Goal: Task Accomplishment & Management: Complete application form

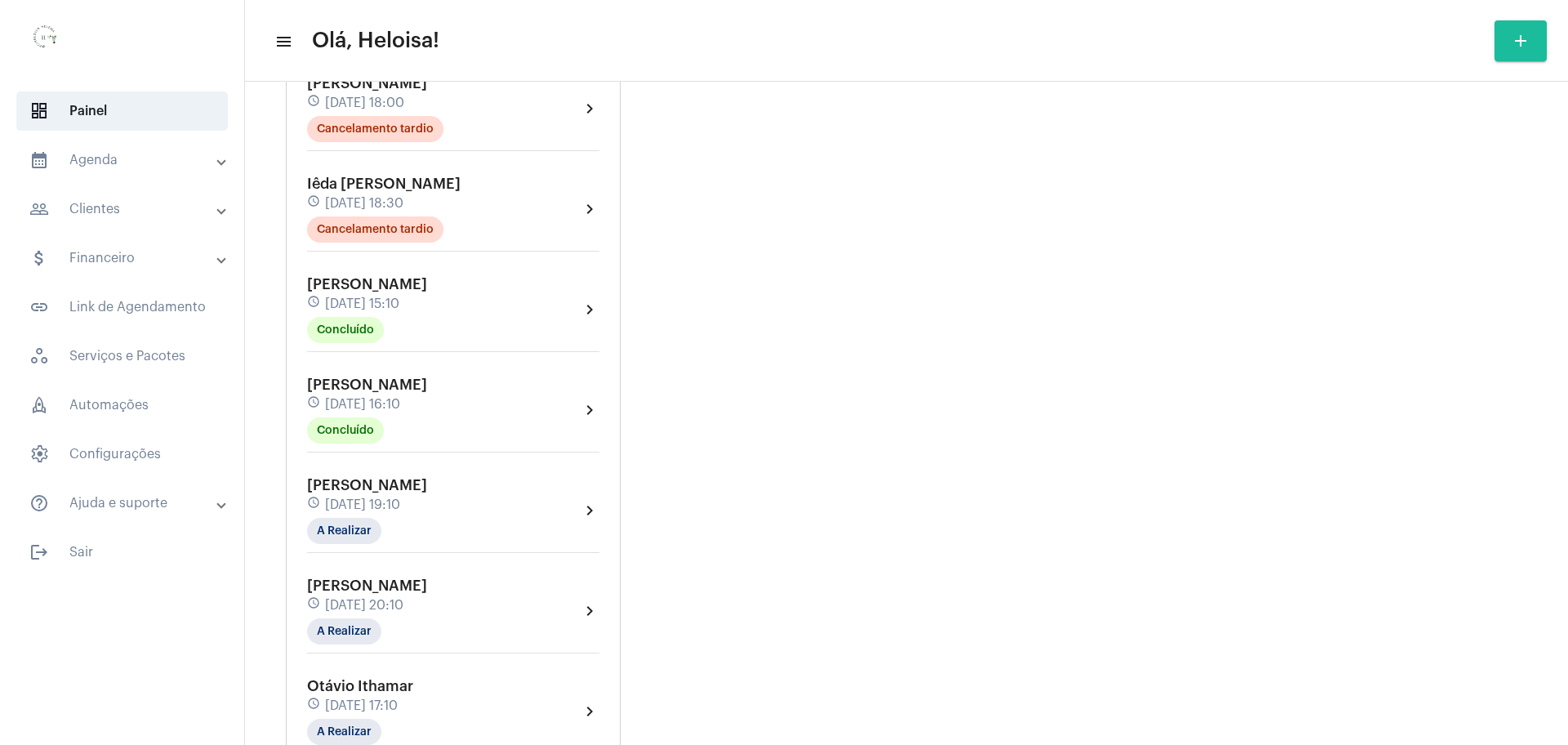
scroll to position [2268, 0]
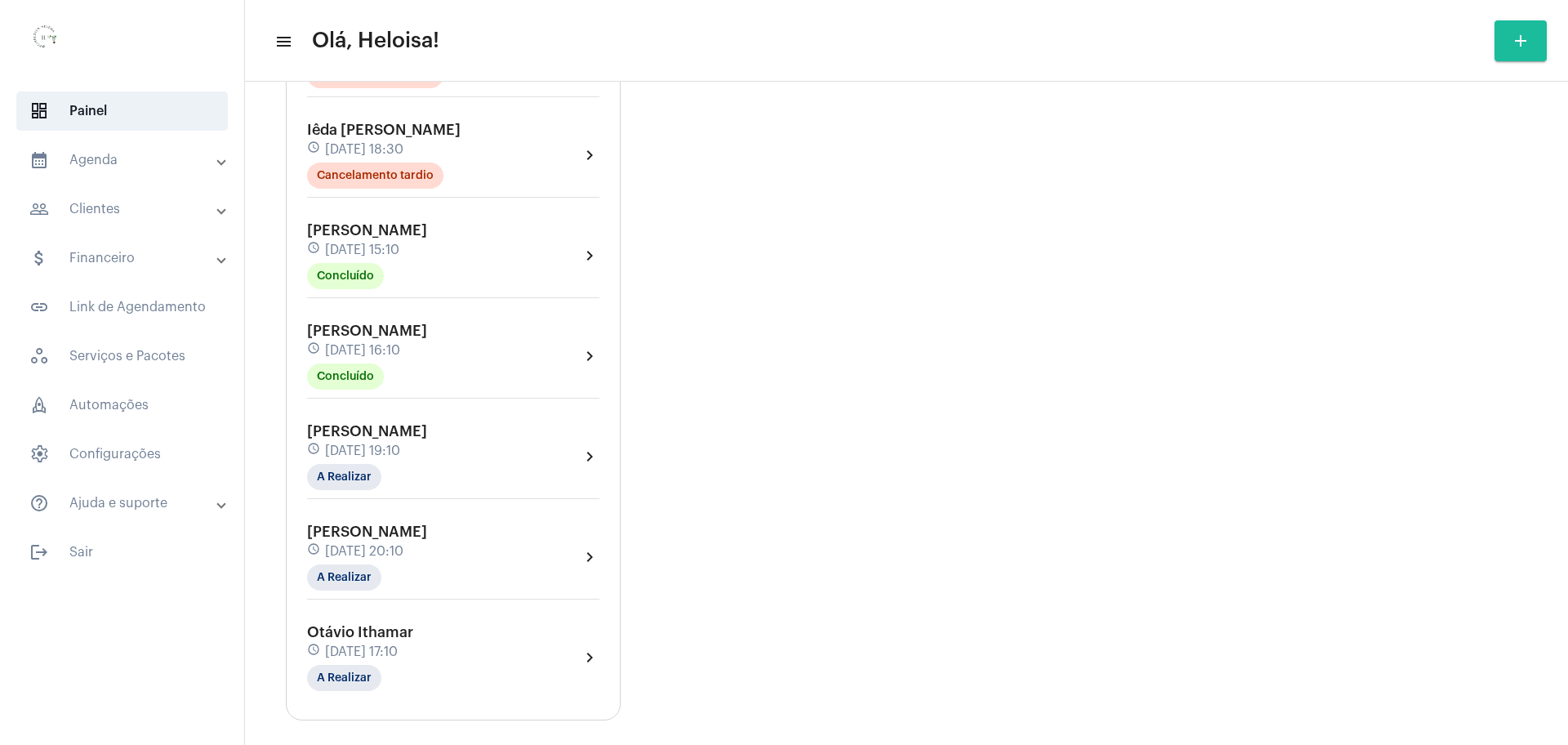
click at [375, 444] on span "[DATE] 19:10" at bounding box center [363, 451] width 75 height 14
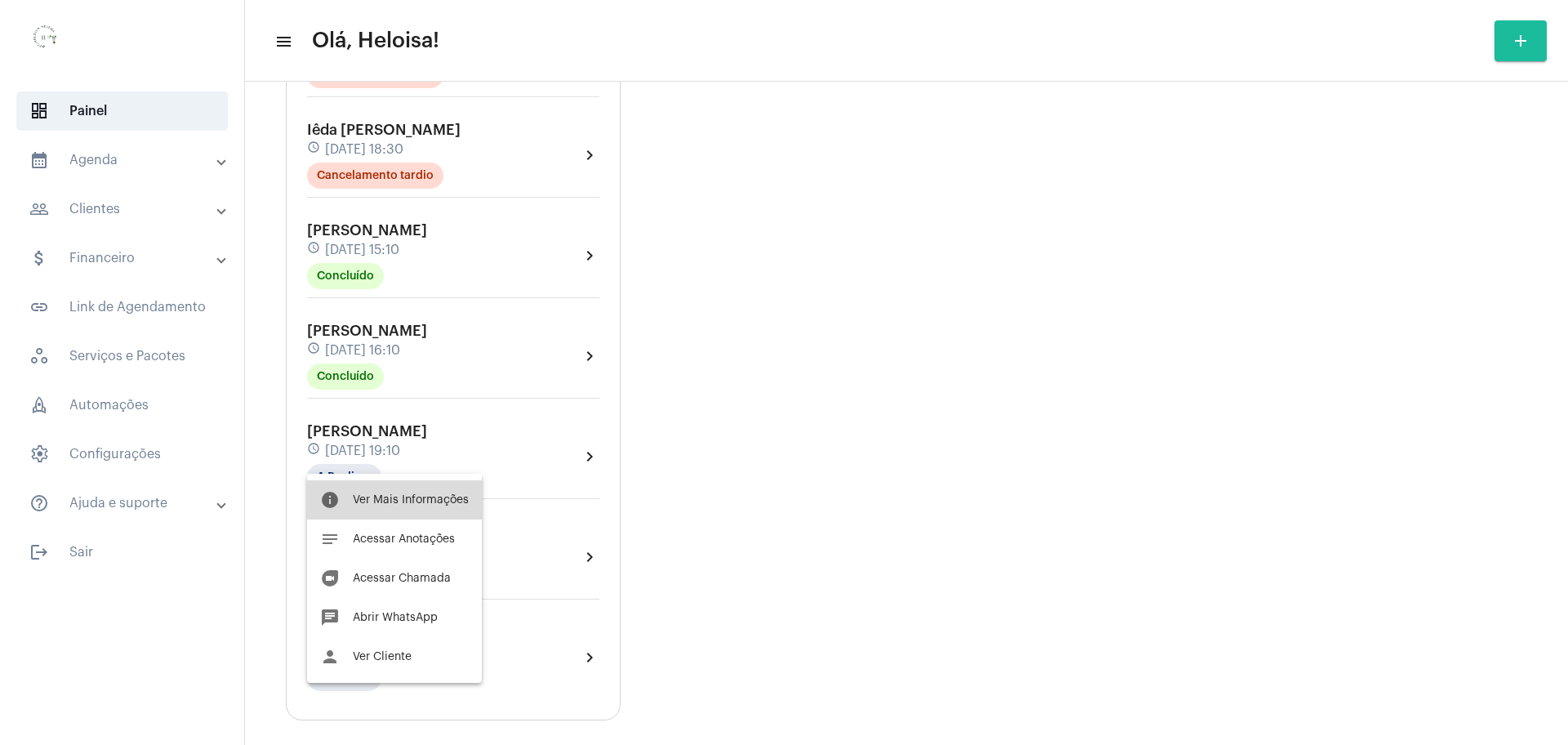
click at [398, 490] on button "info Ver Mais Informações" at bounding box center [394, 500] width 175 height 39
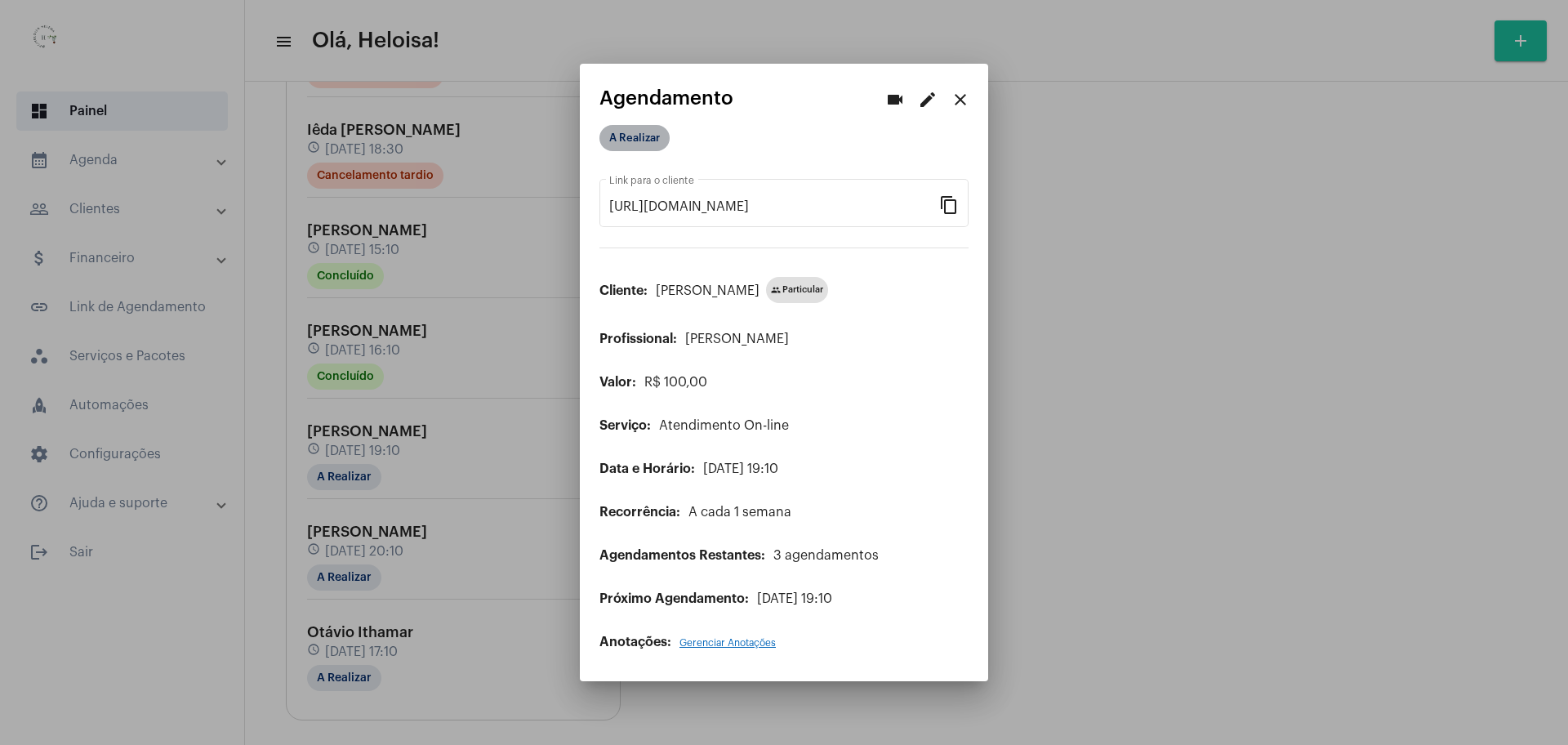
click at [637, 138] on mat-chip "A Realizar" at bounding box center [634, 137] width 70 height 26
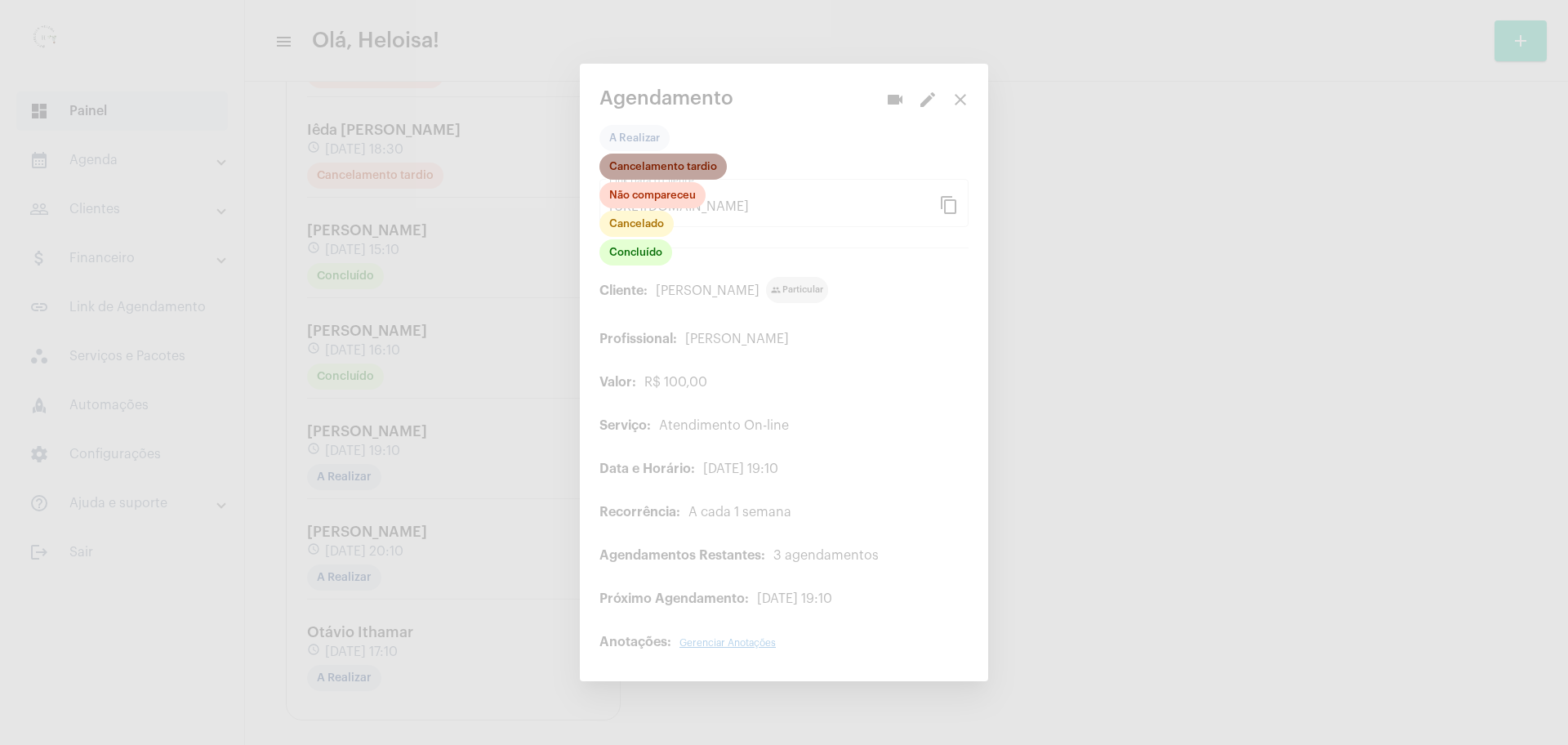
click at [634, 174] on mat-chip "Cancelamento tardio" at bounding box center [663, 166] width 127 height 26
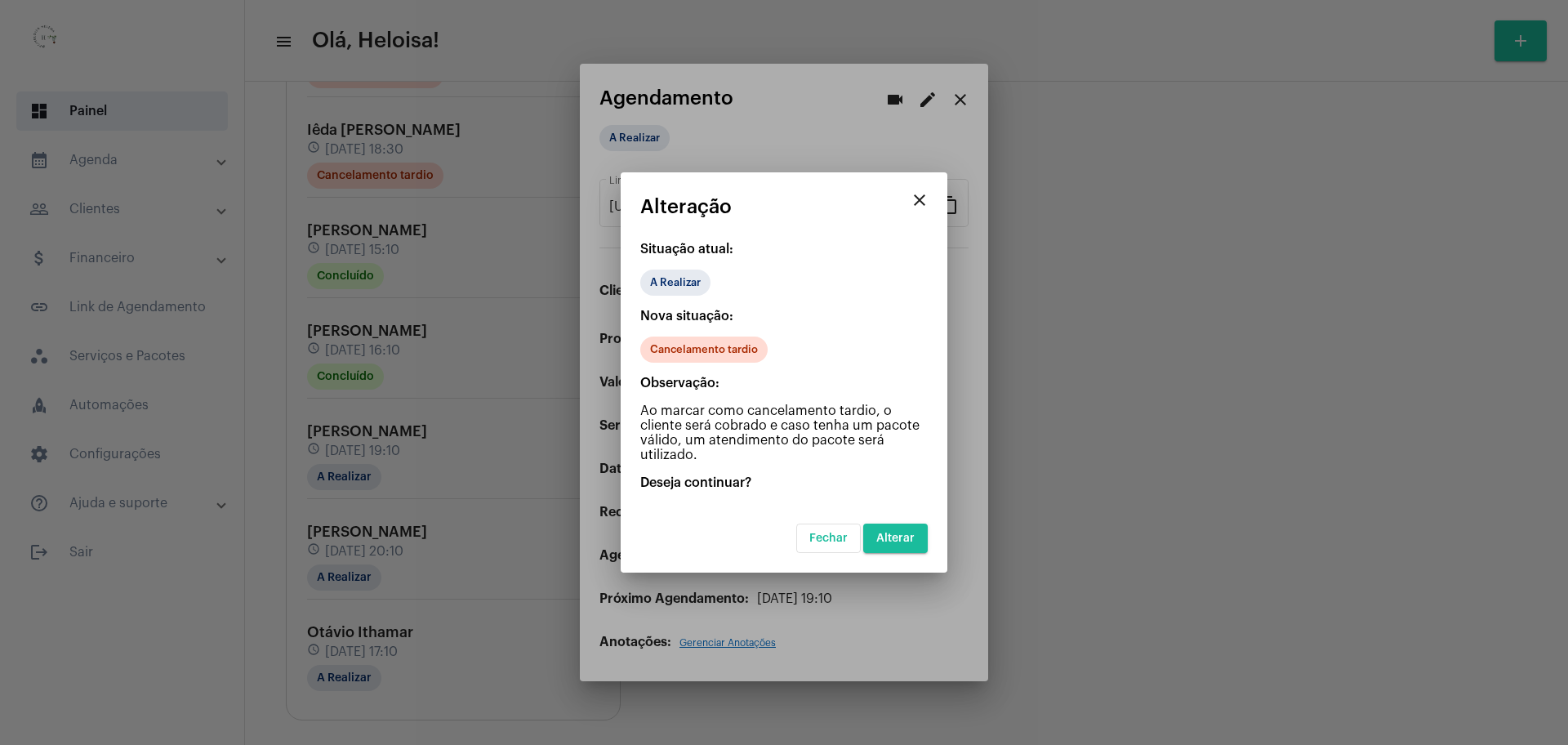
click at [905, 533] on span "Alterar" at bounding box center [895, 538] width 39 height 12
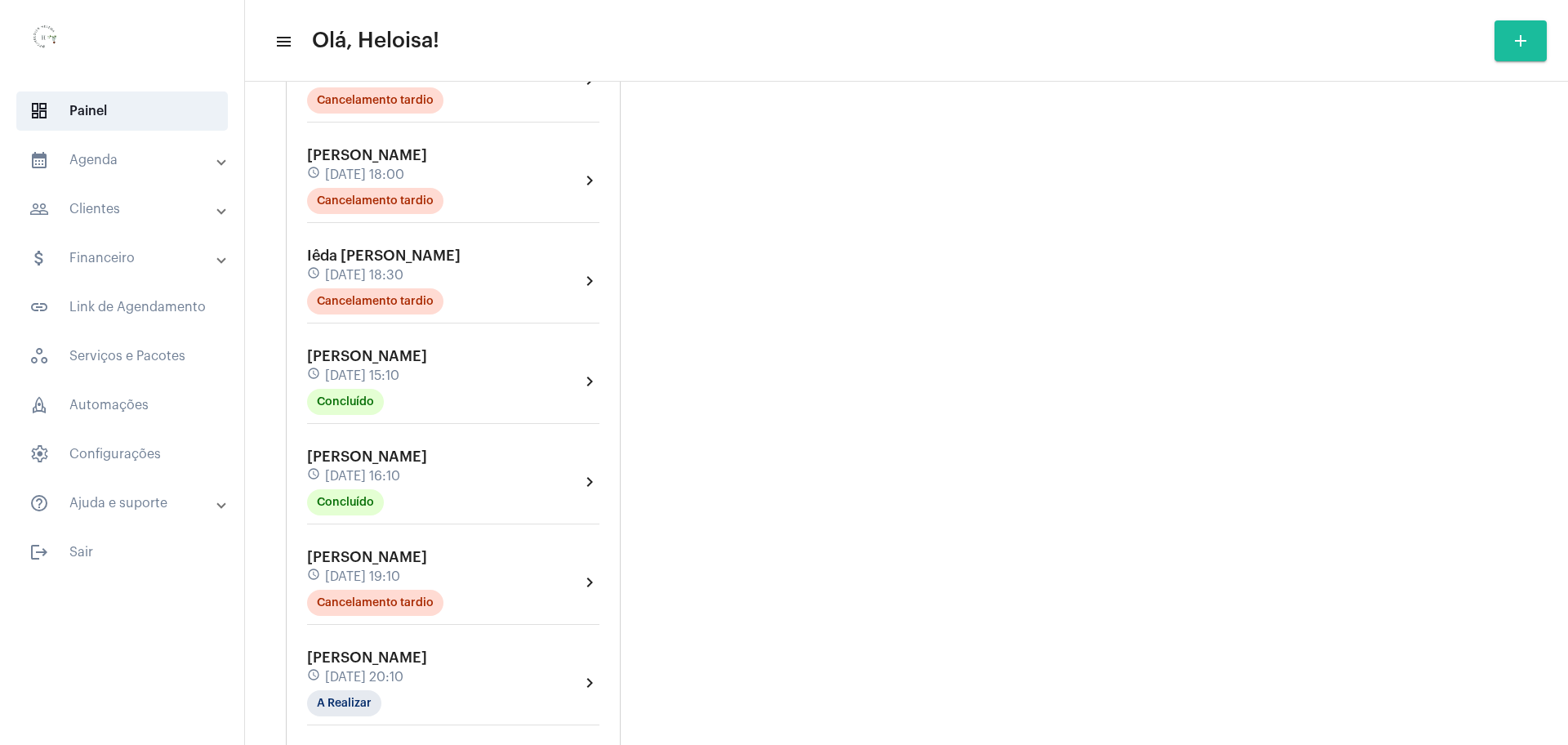
scroll to position [2268, 0]
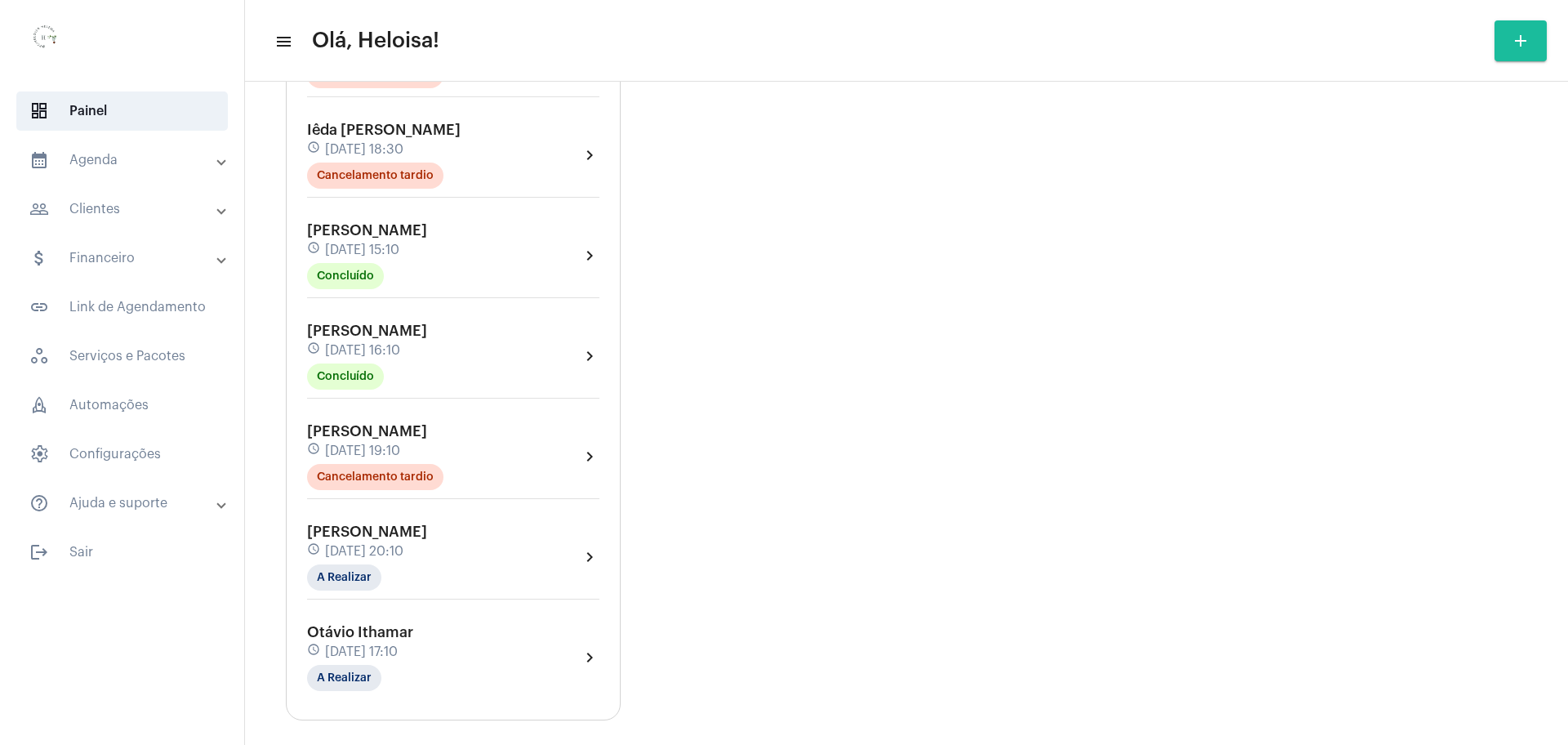
click at [400, 524] on div "[PERSON_NAME] schedule [DATE] 20:10 A Realizar" at bounding box center [367, 557] width 120 height 67
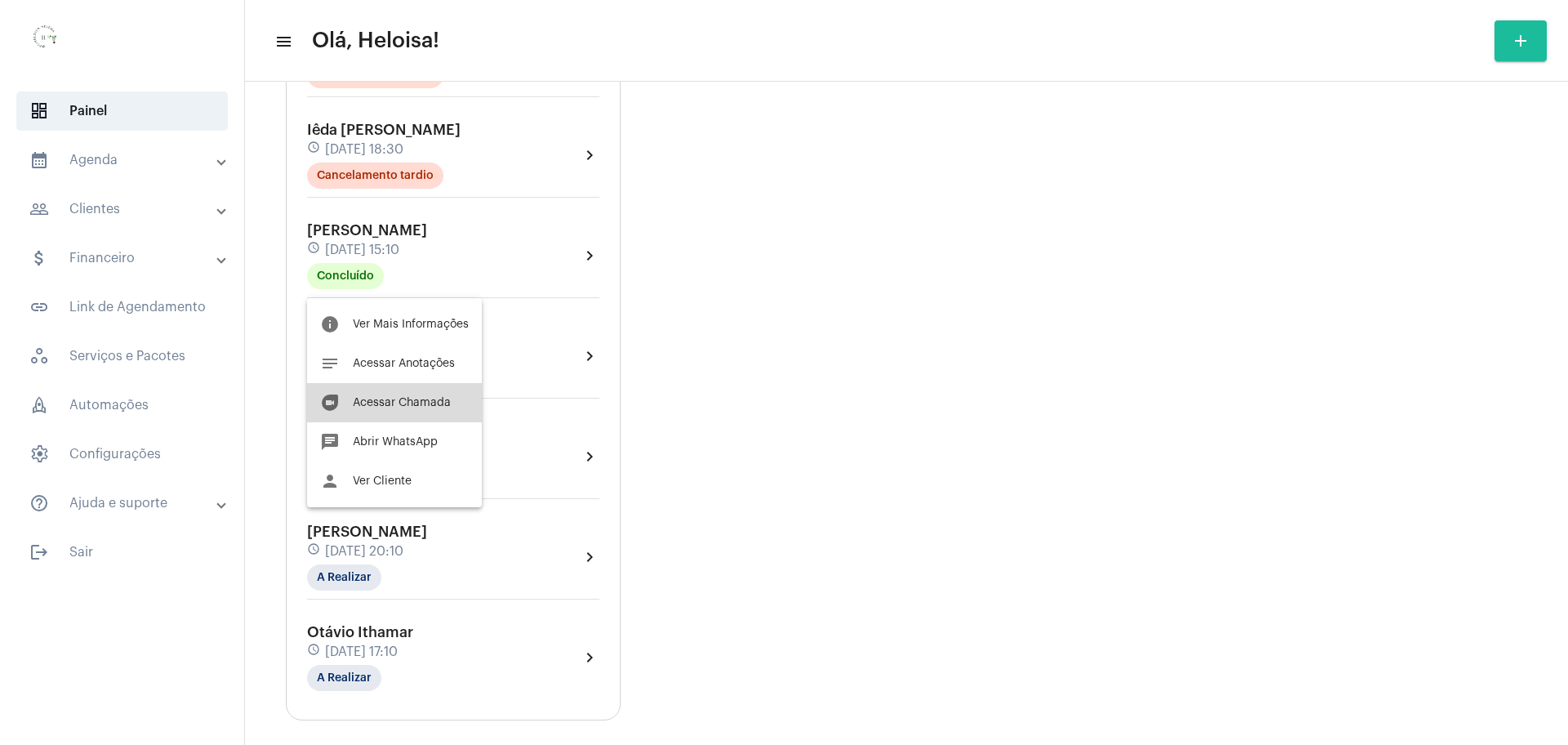
click at [409, 390] on button "duo [PERSON_NAME]" at bounding box center [394, 403] width 175 height 39
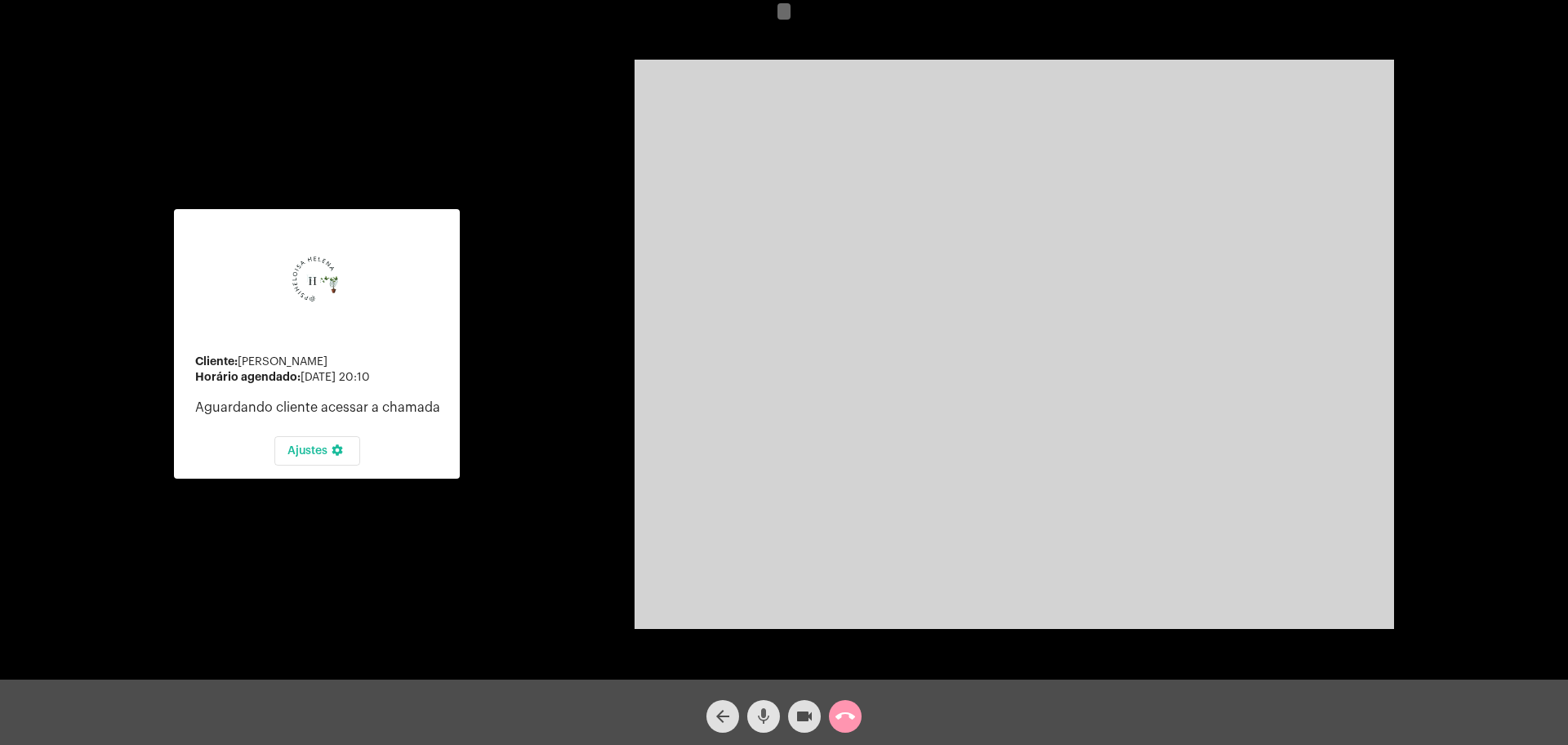
click at [758, 730] on span "mic" at bounding box center [764, 716] width 20 height 32
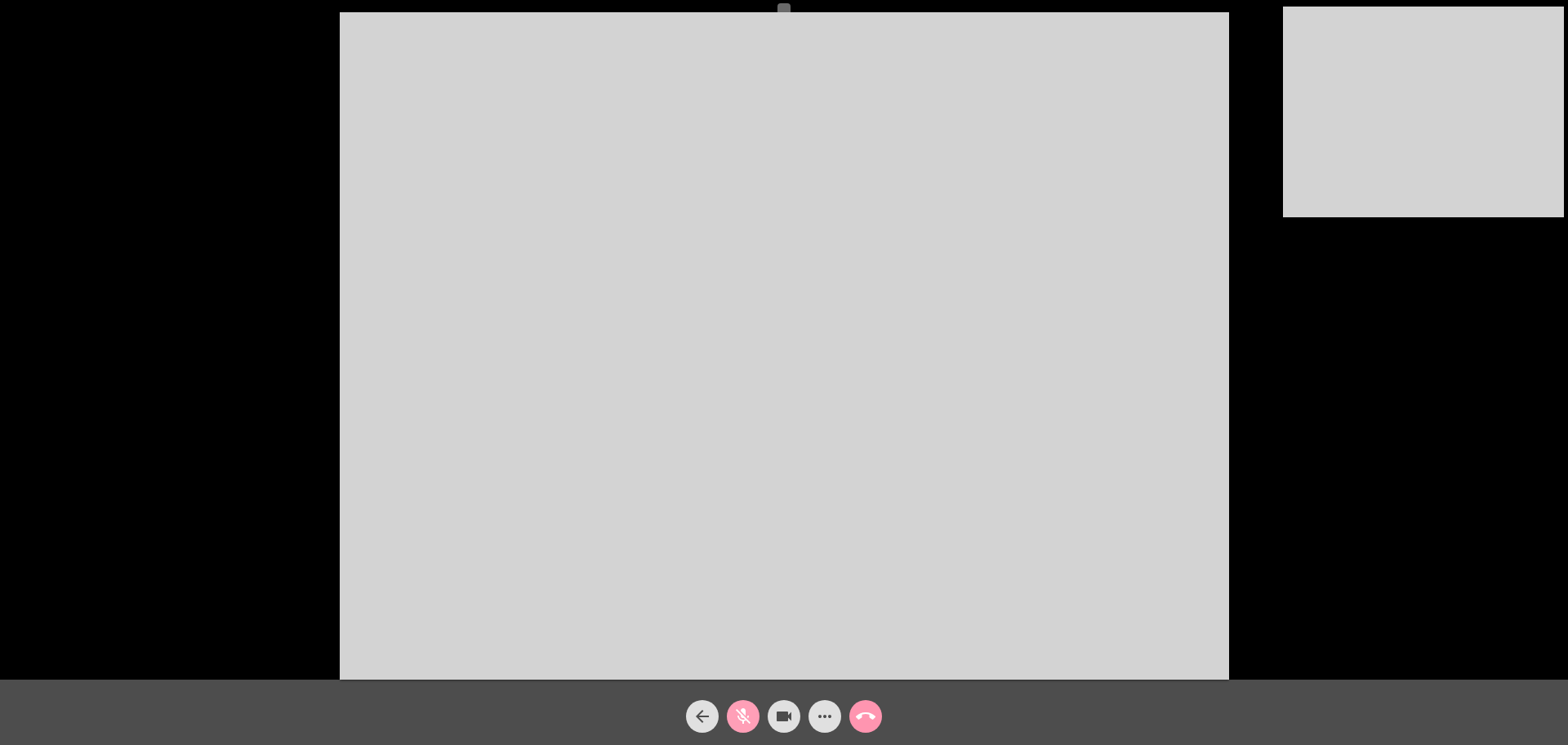
click at [738, 715] on mat-icon "mic_off" at bounding box center [744, 717] width 20 height 20
click at [976, 437] on video at bounding box center [784, 346] width 890 height 668
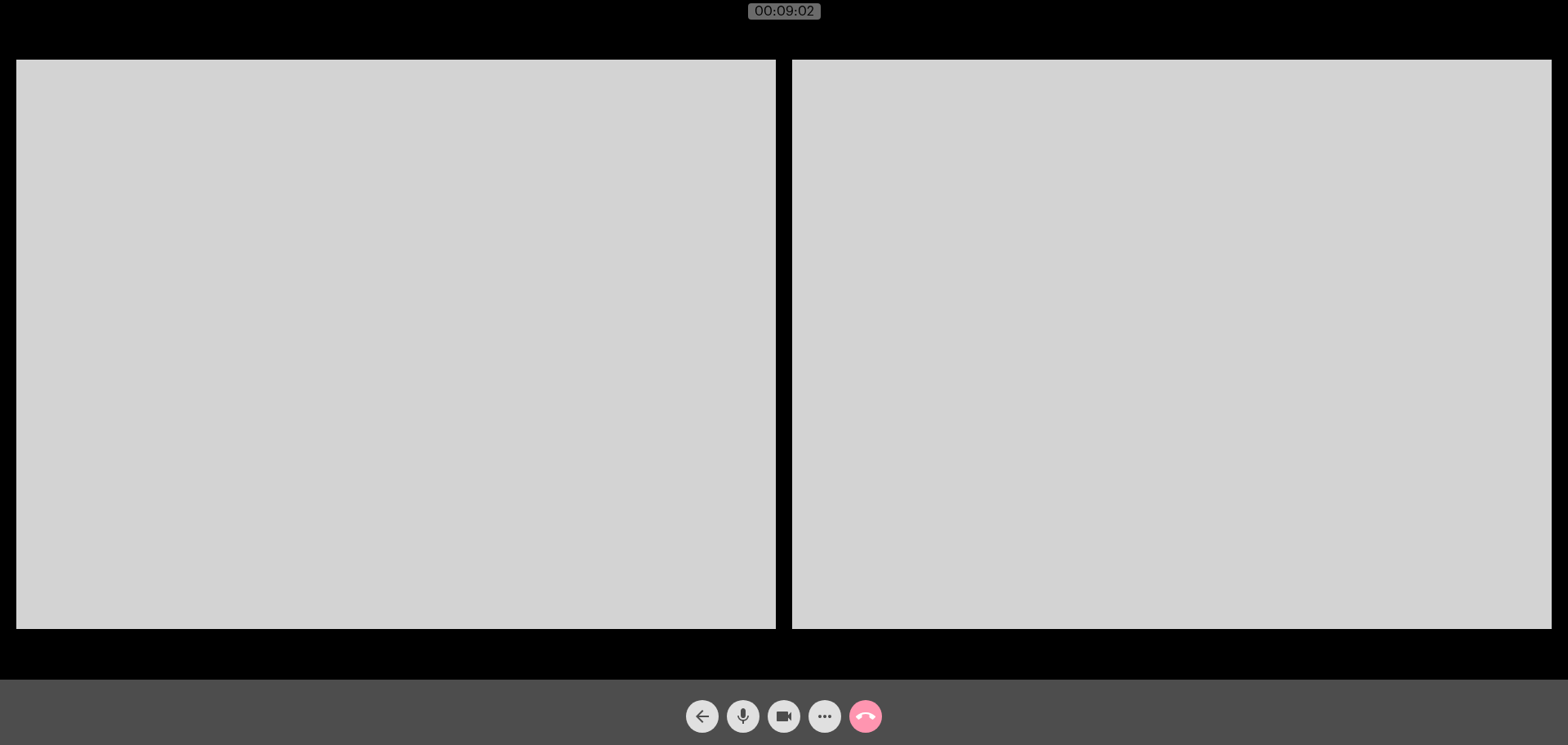
click at [725, 454] on video at bounding box center [396, 344] width 760 height 569
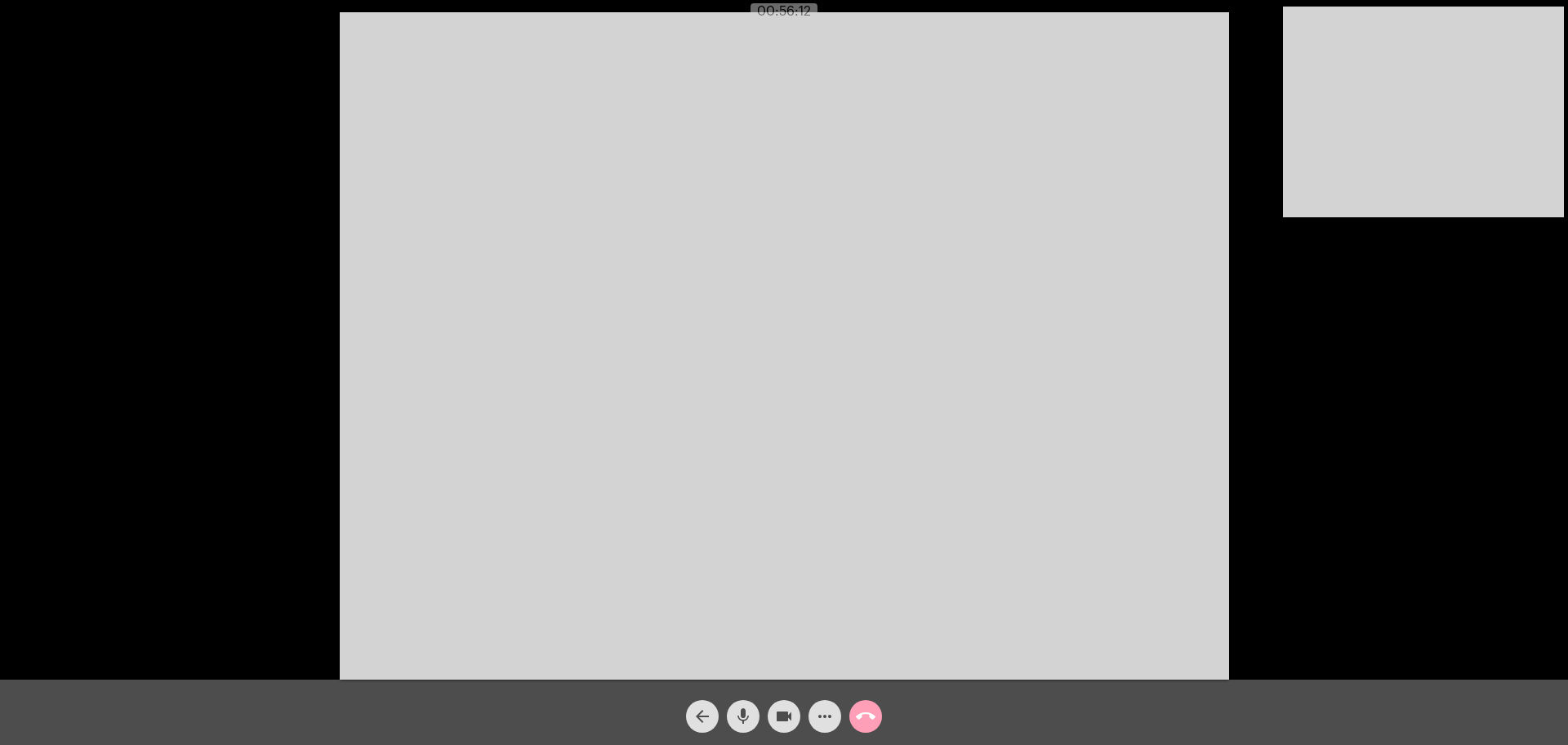
click at [878, 710] on button "call_end" at bounding box center [866, 716] width 32 height 32
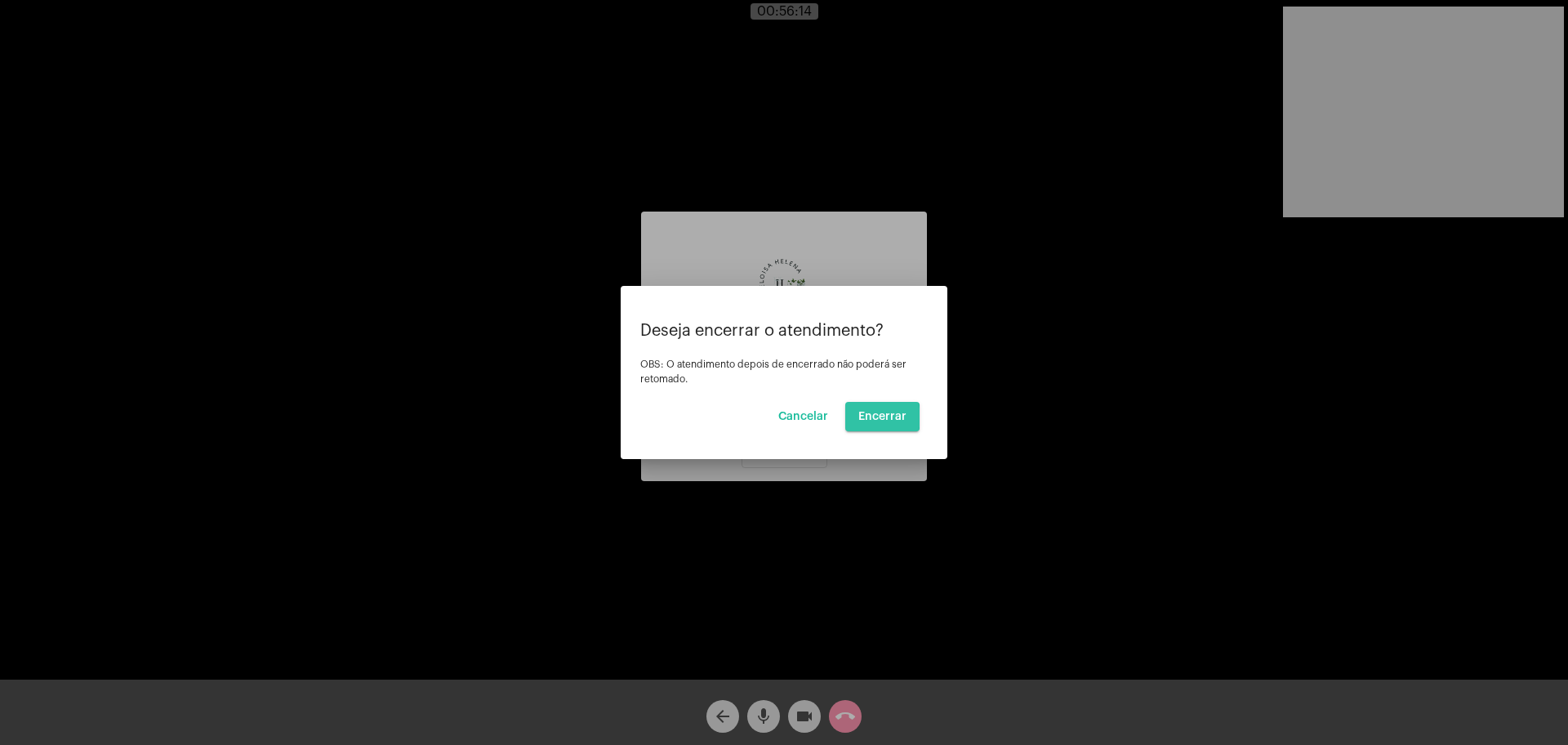
click at [875, 418] on span "Encerrar" at bounding box center [883, 417] width 48 height 12
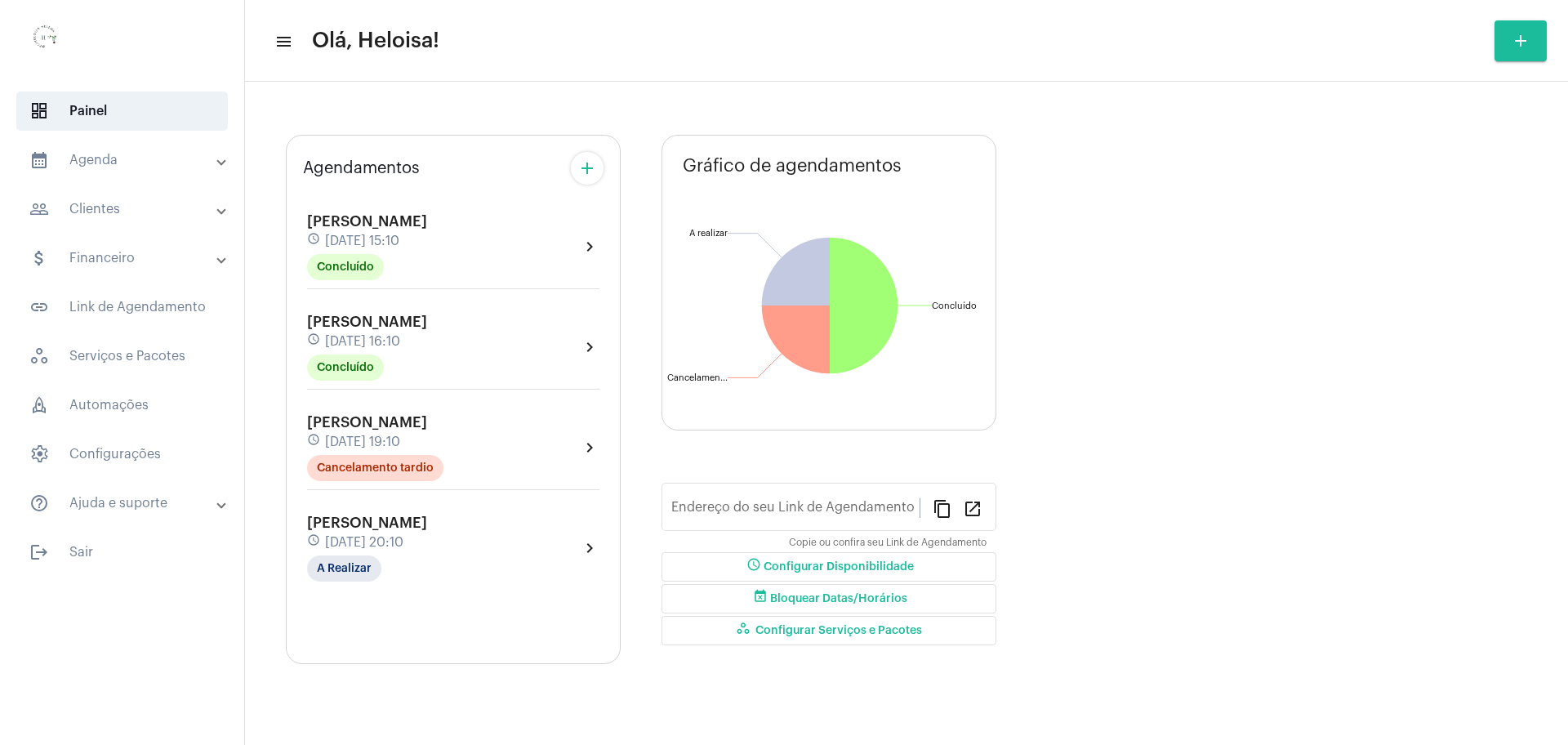
type input "[URL][DOMAIN_NAME]"
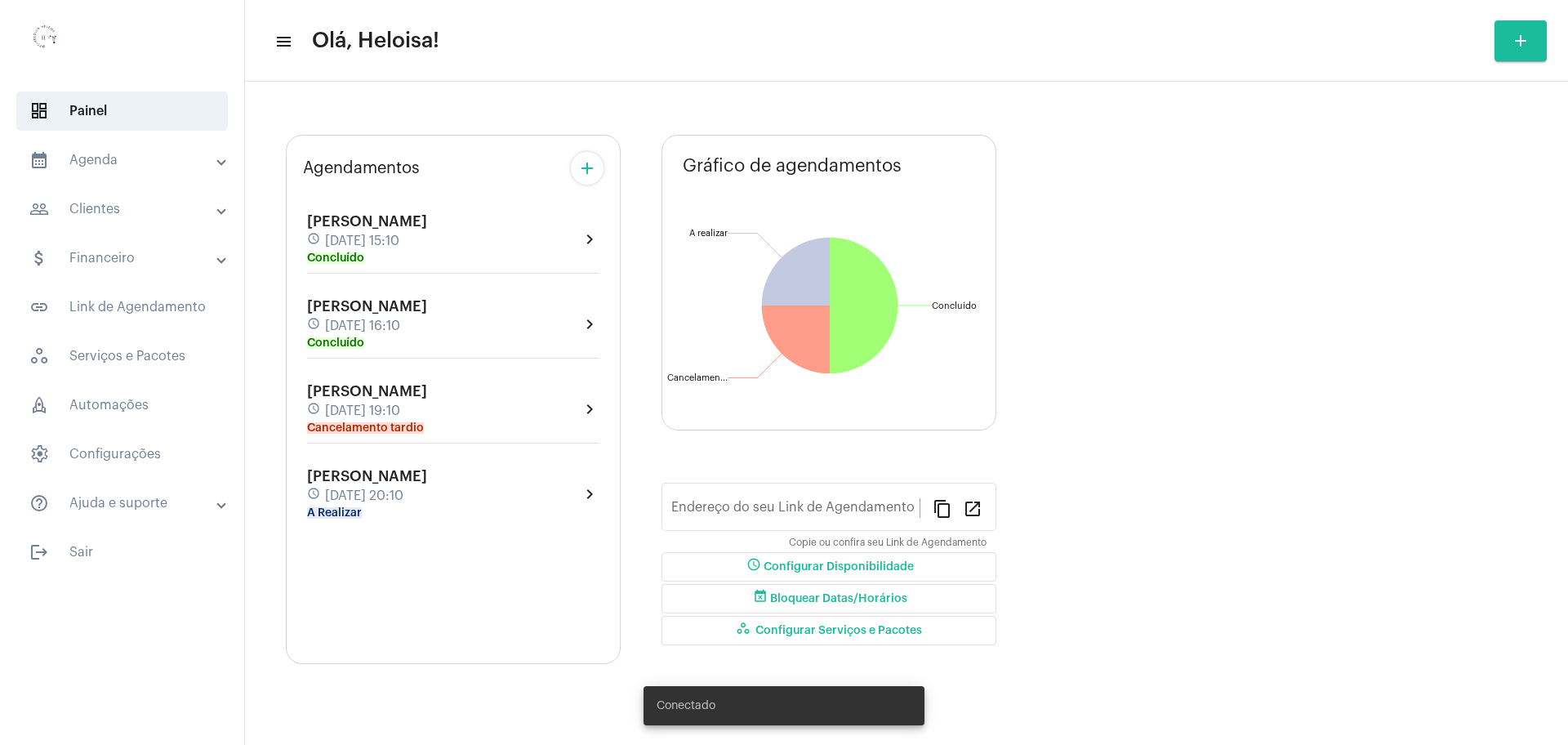
type input "[URL][DOMAIN_NAME]"
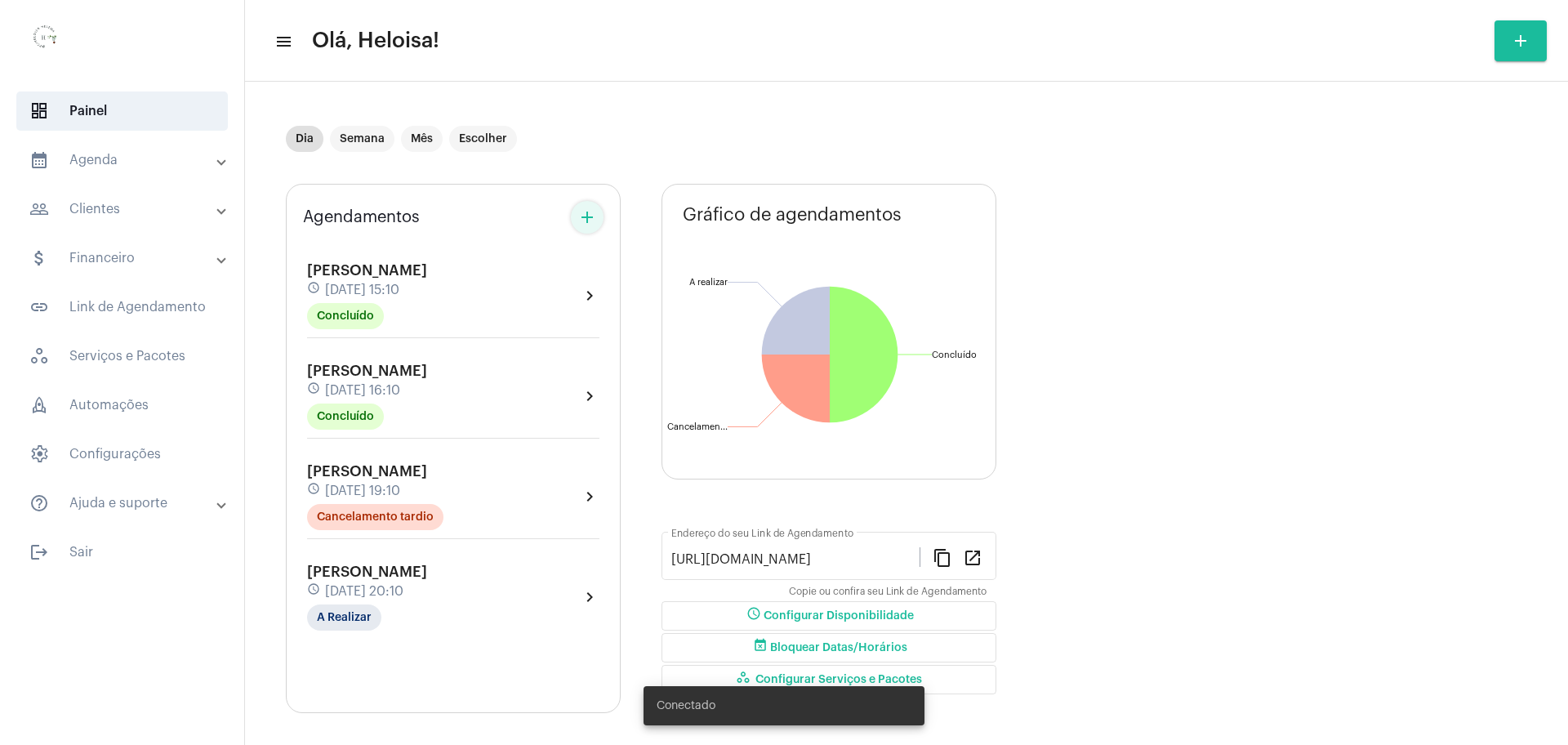
click at [588, 231] on button "add" at bounding box center [587, 217] width 32 height 32
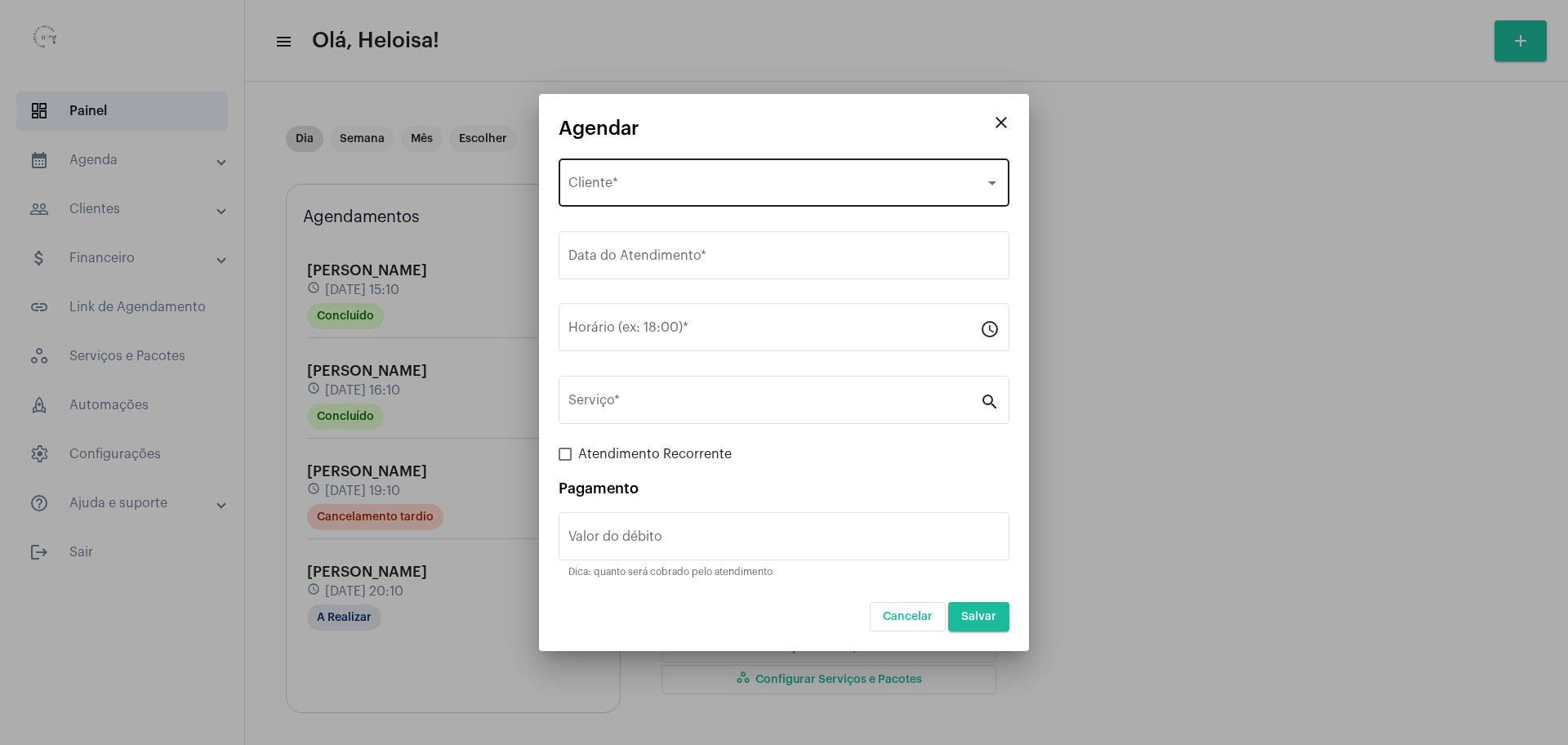
click at [632, 169] on div "Selecione o Cliente Cliente *" at bounding box center [784, 180] width 431 height 51
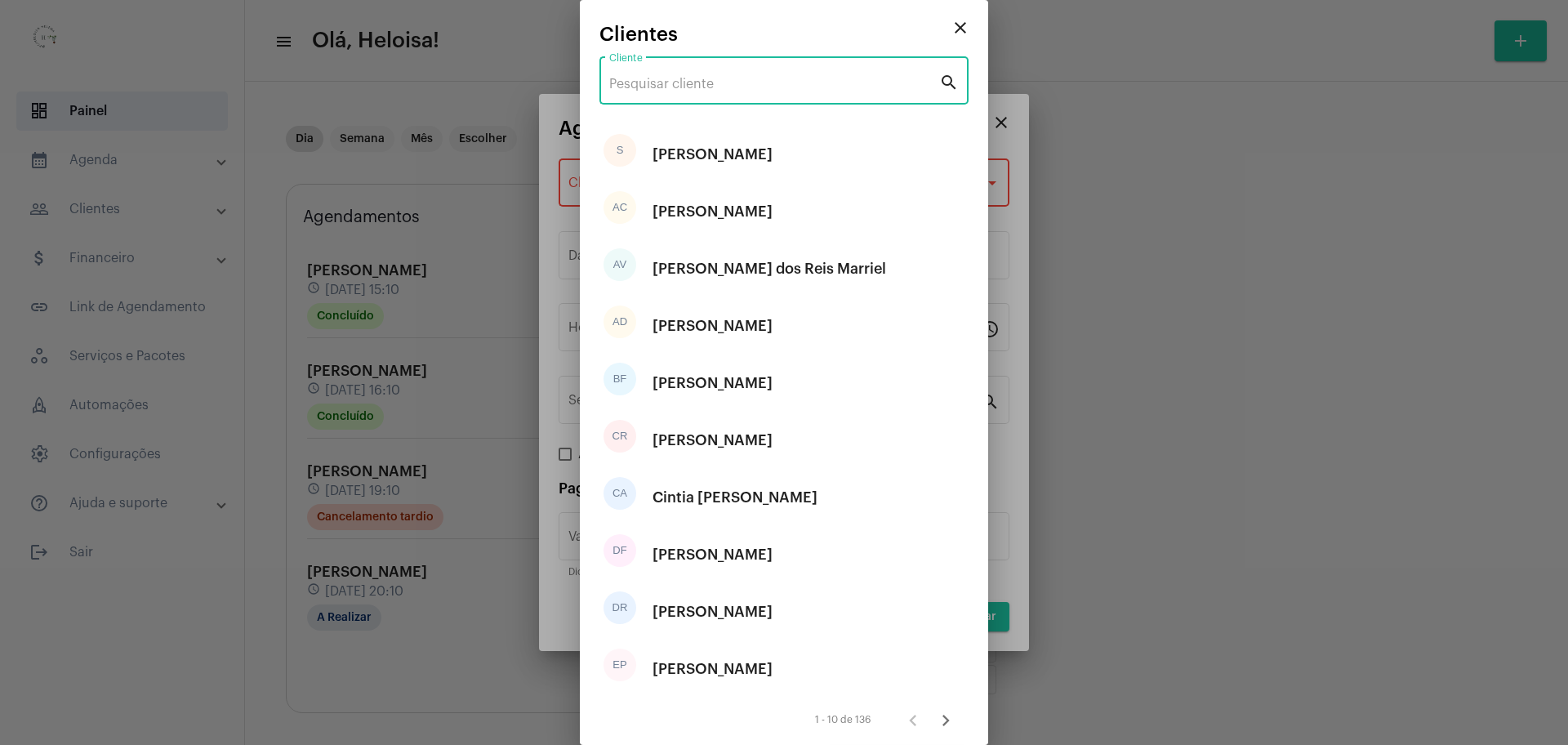
click at [684, 82] on input "Cliente" at bounding box center [774, 84] width 330 height 14
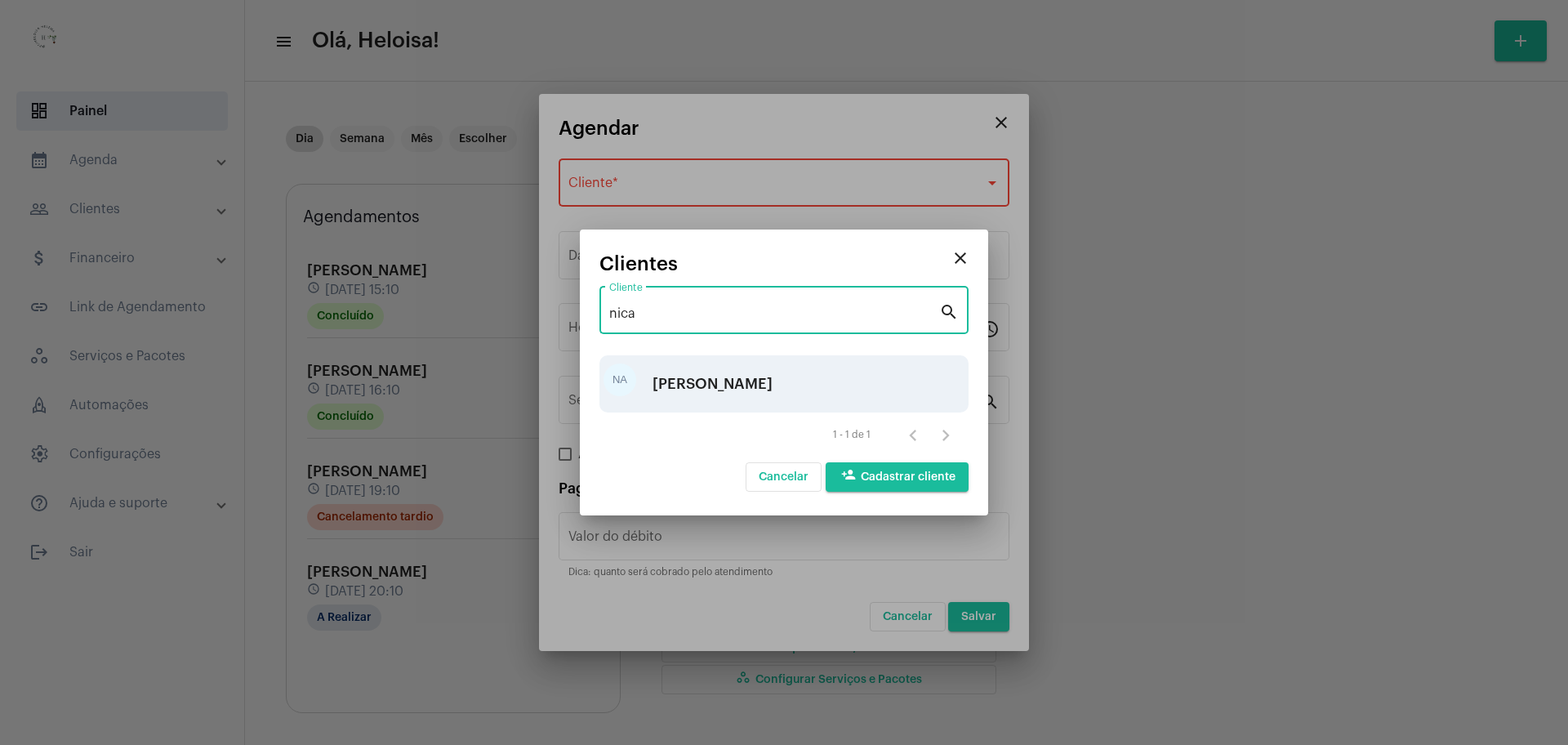
type input "nica"
click at [750, 394] on div "Nicássia Alves Rodrigues" at bounding box center [712, 384] width 120 height 49
type input "R$ 50"
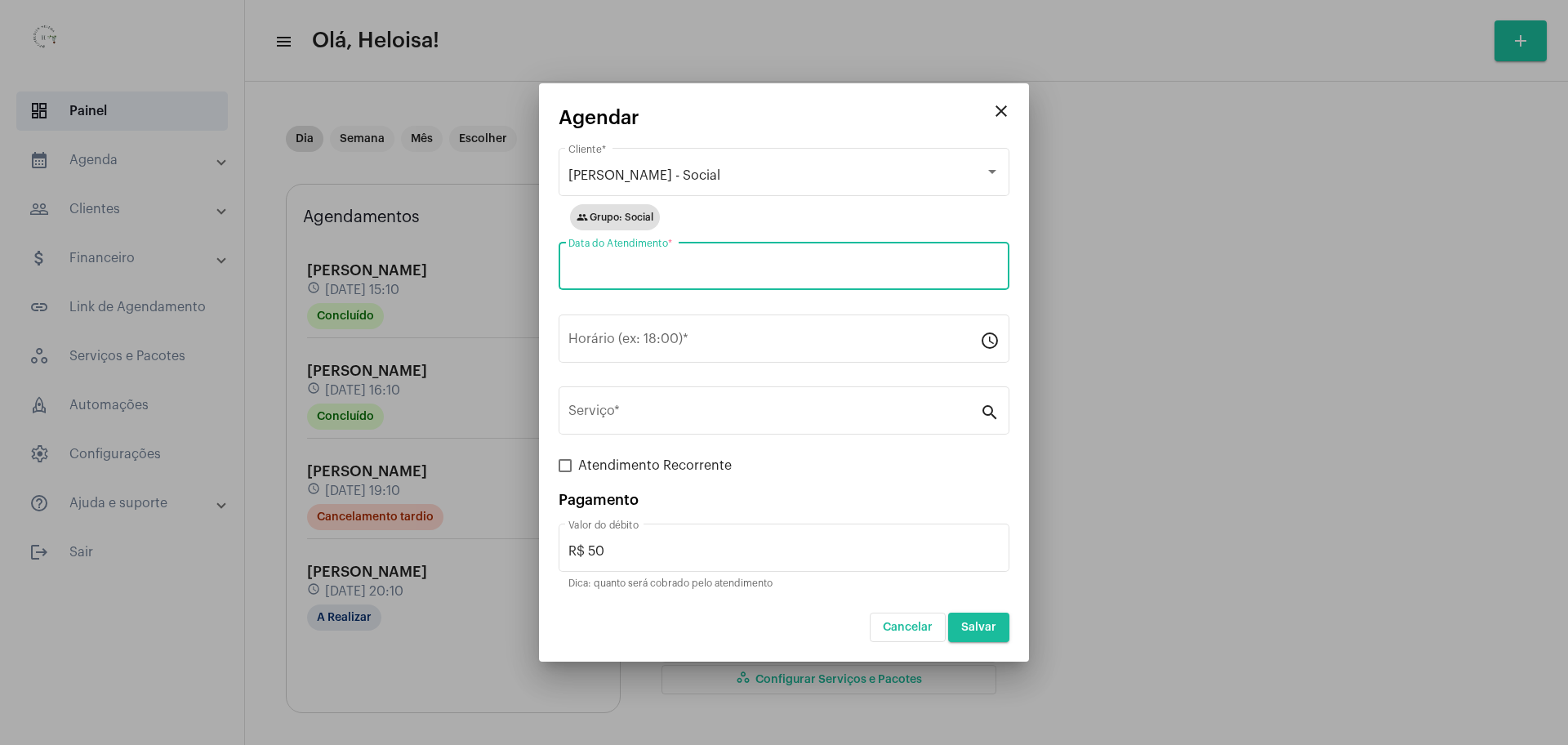
click at [697, 273] on input "Data do Atendimento *" at bounding box center [784, 270] width 431 height 14
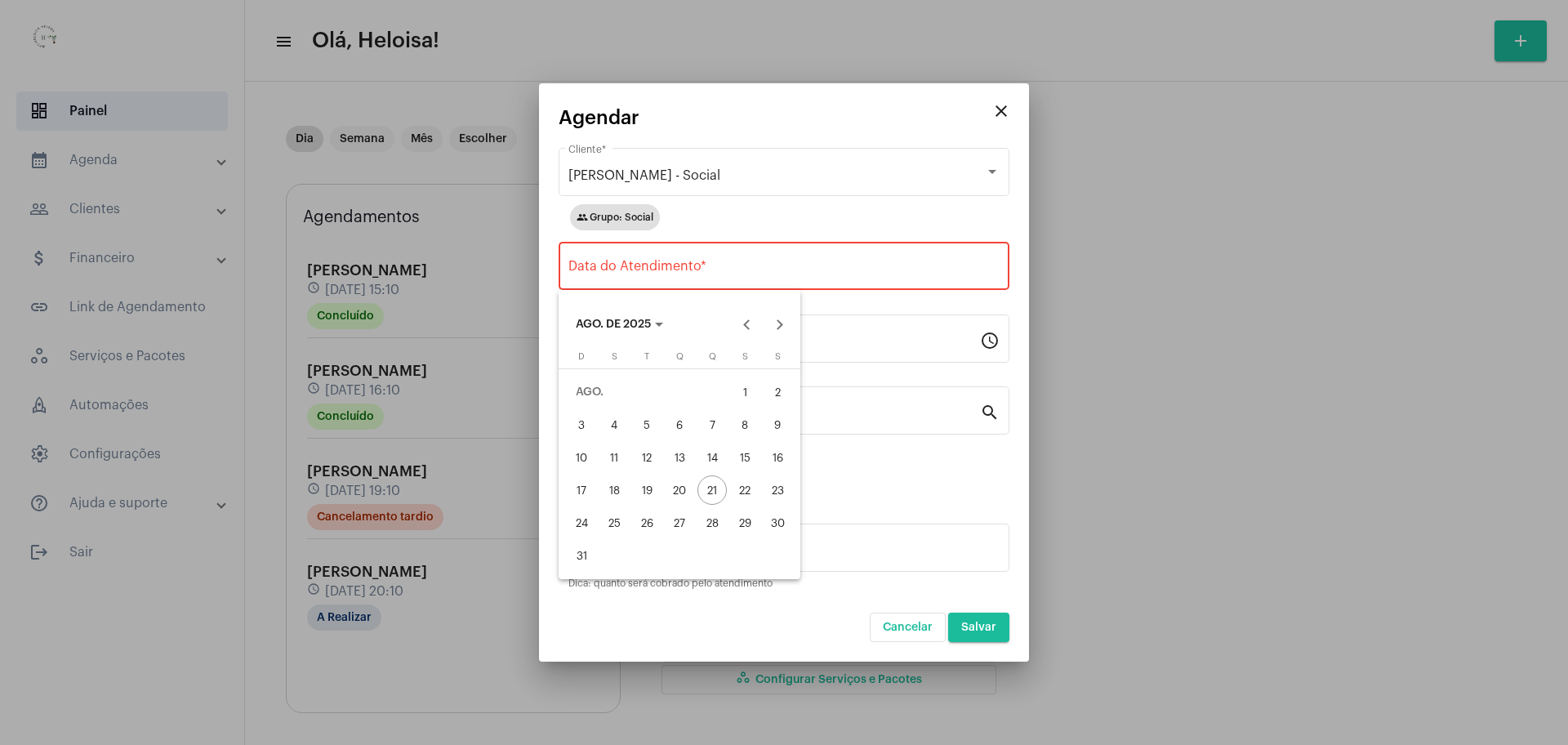
click at [743, 497] on div "22" at bounding box center [745, 490] width 30 height 30
type input "22/08/2025"
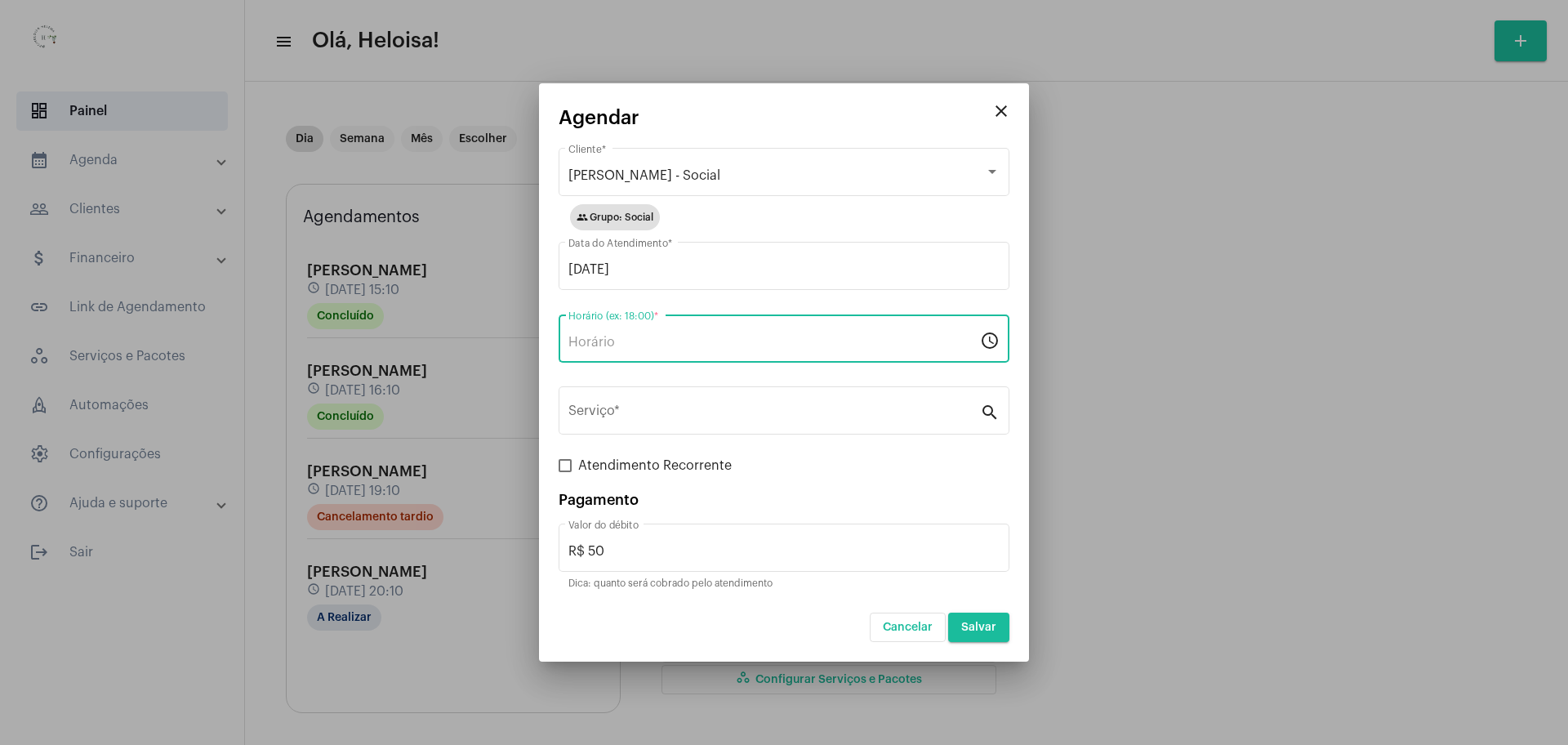
click at [695, 344] on input "Horário (ex: 18:00) *" at bounding box center [775, 342] width 412 height 14
type input "08:10"
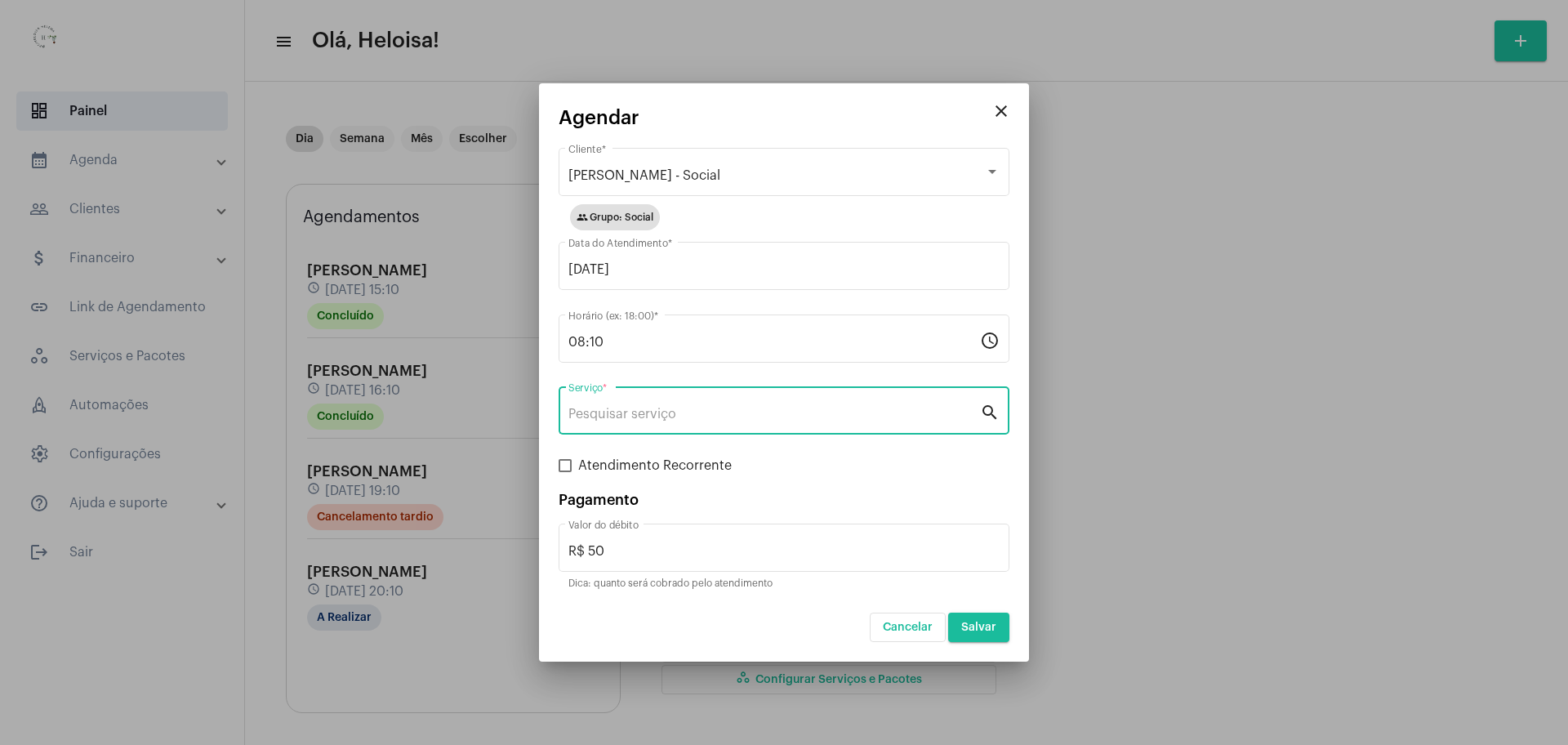
click at [668, 418] on input "Serviço *" at bounding box center [775, 414] width 412 height 14
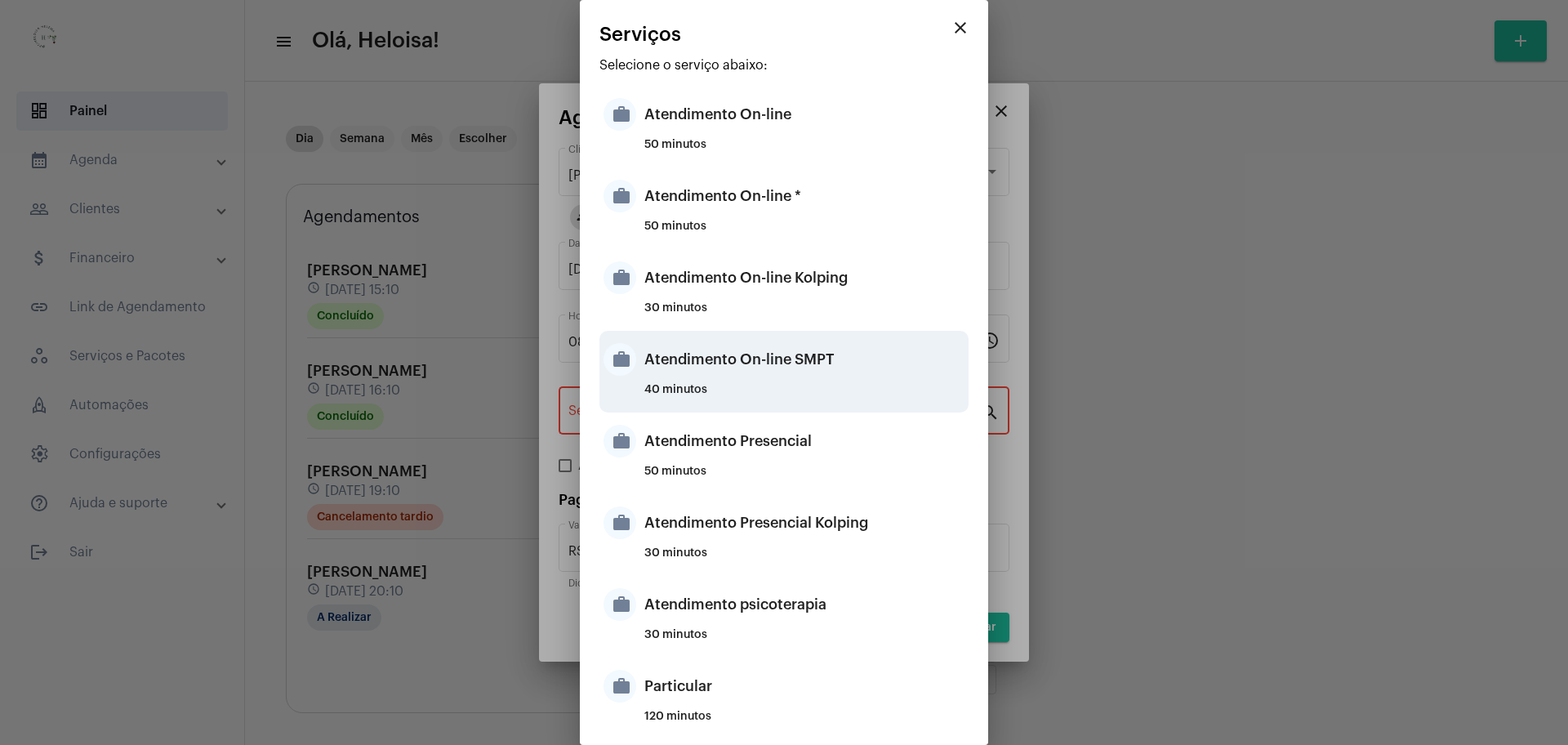
click at [695, 375] on div "Atendimento On-line SMPT" at bounding box center [804, 360] width 320 height 49
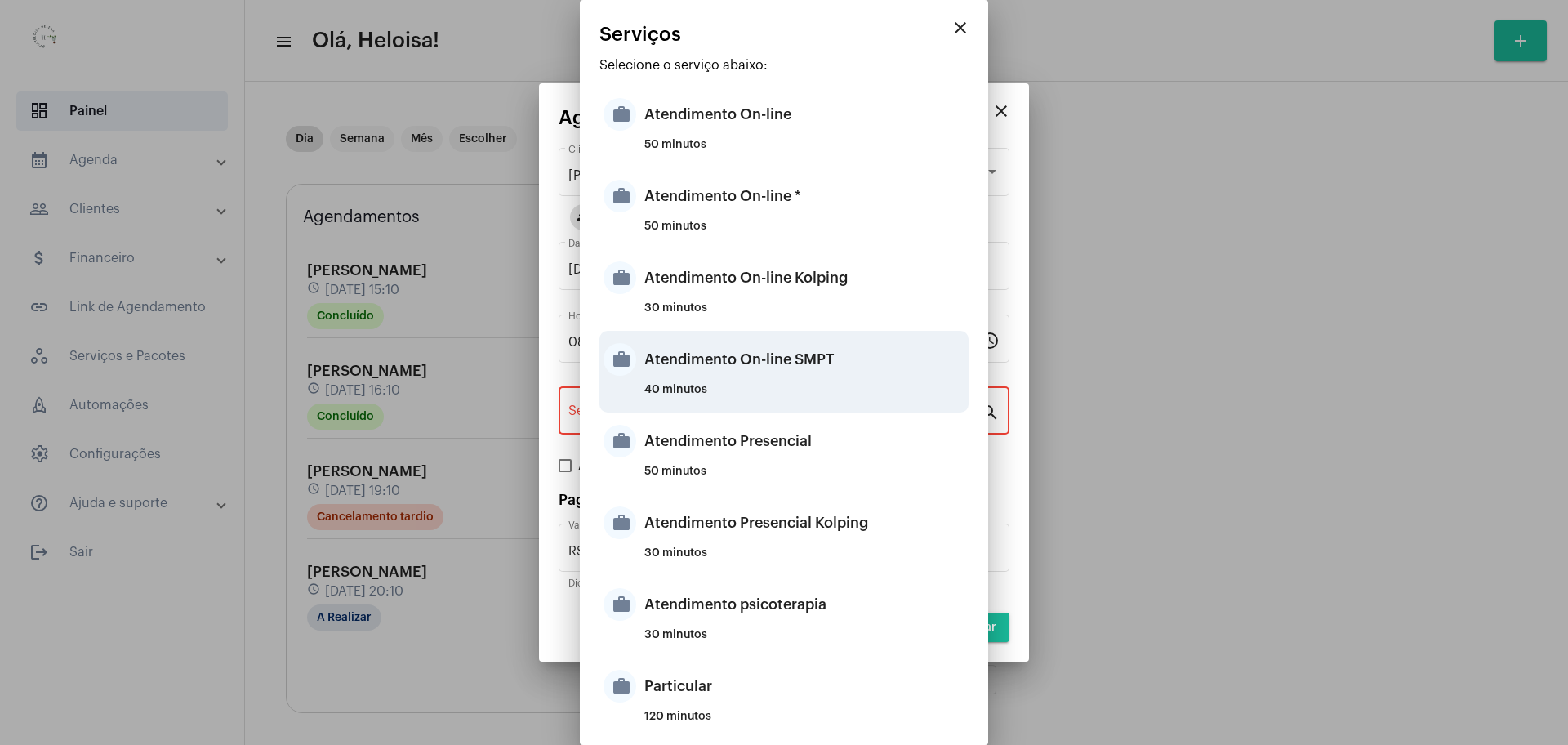
type input "Atendimento On-line SMPT"
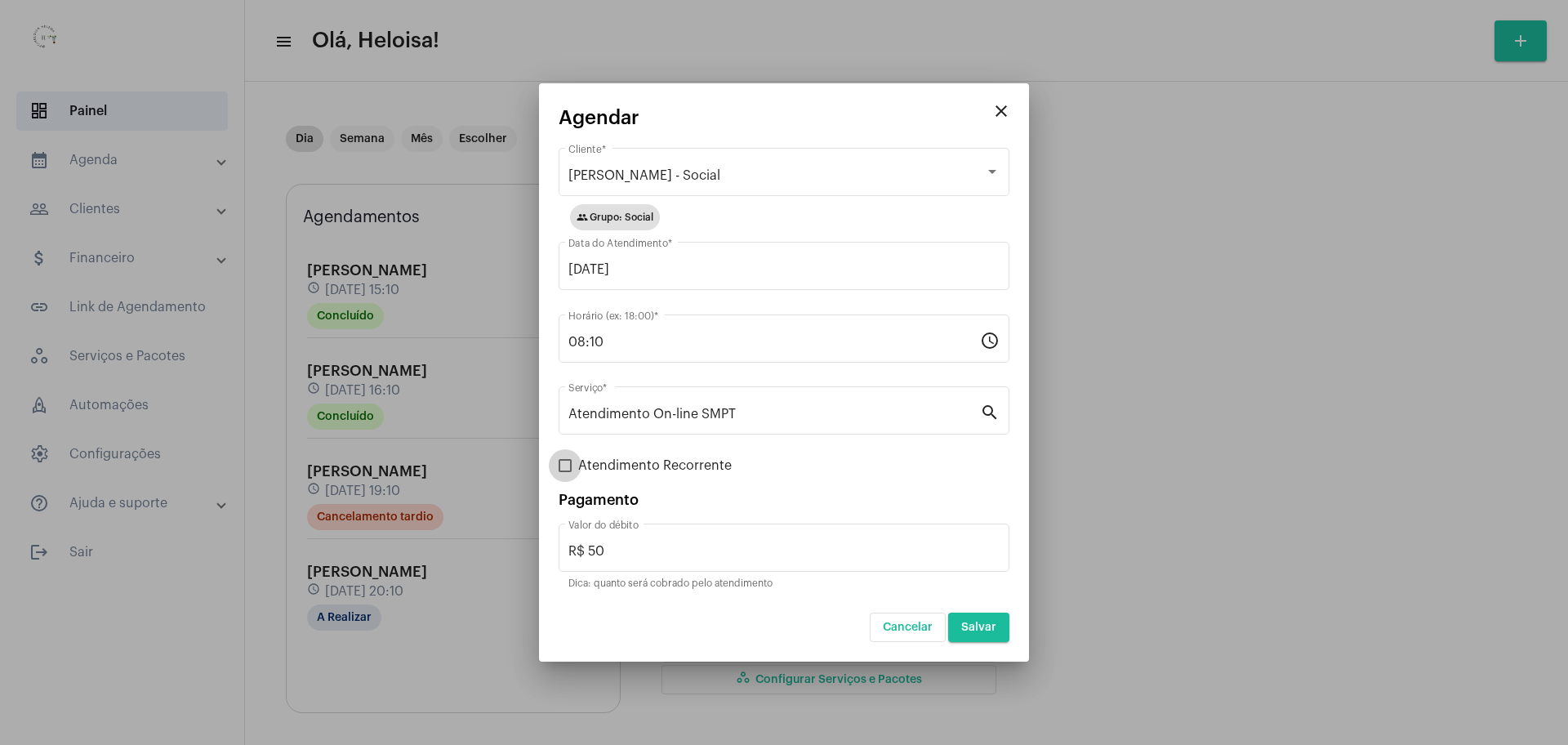
click at [560, 468] on span at bounding box center [565, 465] width 13 height 13
click at [564, 472] on input "Atendimento Recorrente" at bounding box center [564, 472] width 1 height 1
checkbox input "true"
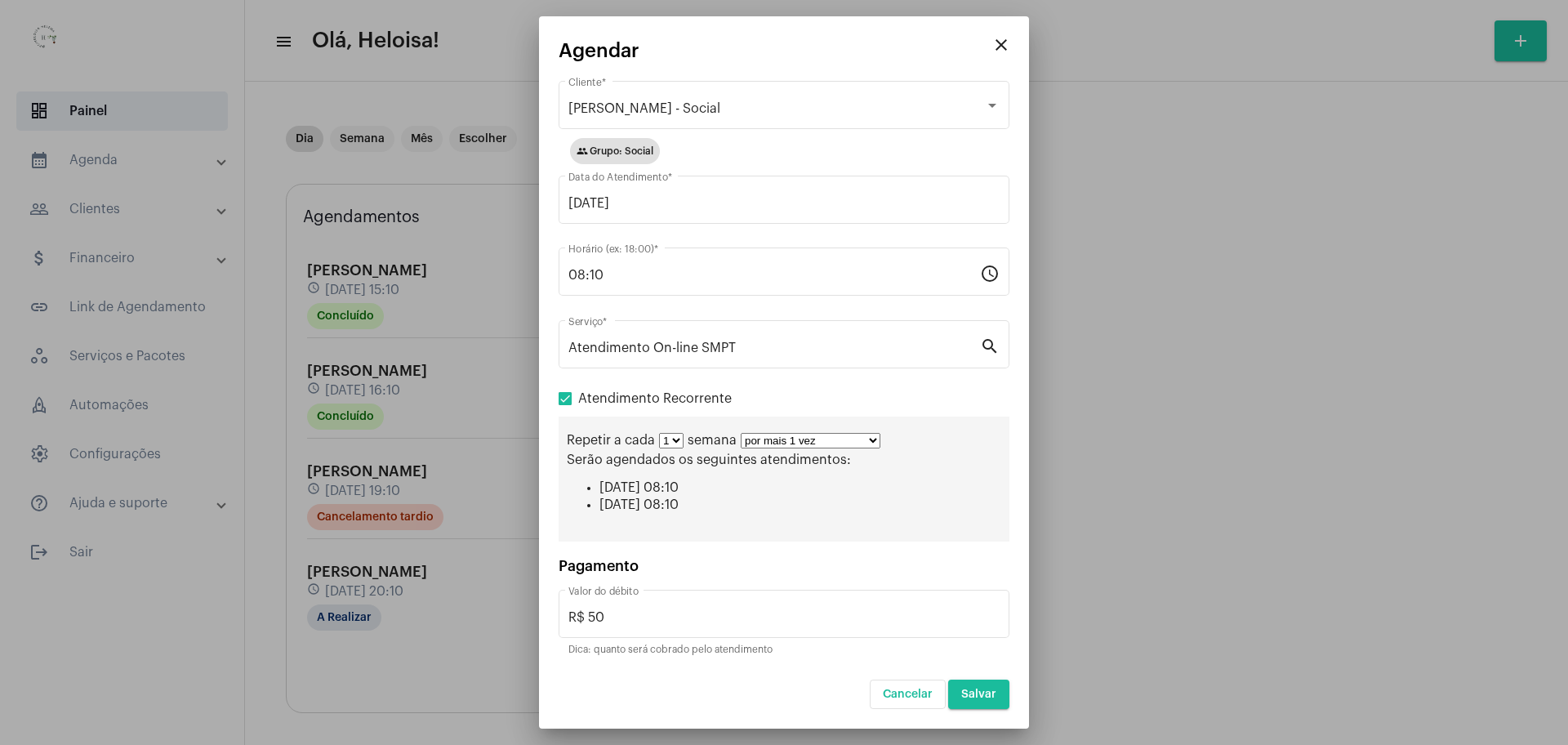
click at [777, 439] on select "por mais 1 vez por mais 2 vezes por mais 3 vezes por mais 4 vezes por mais 5 ve…" at bounding box center [811, 440] width 140 height 15
select select "9: 10"
click at [741, 433] on select "por mais 1 vez por mais 2 vezes por mais 3 vezes por mais 4 vezes por mais 5 ve…" at bounding box center [811, 440] width 140 height 15
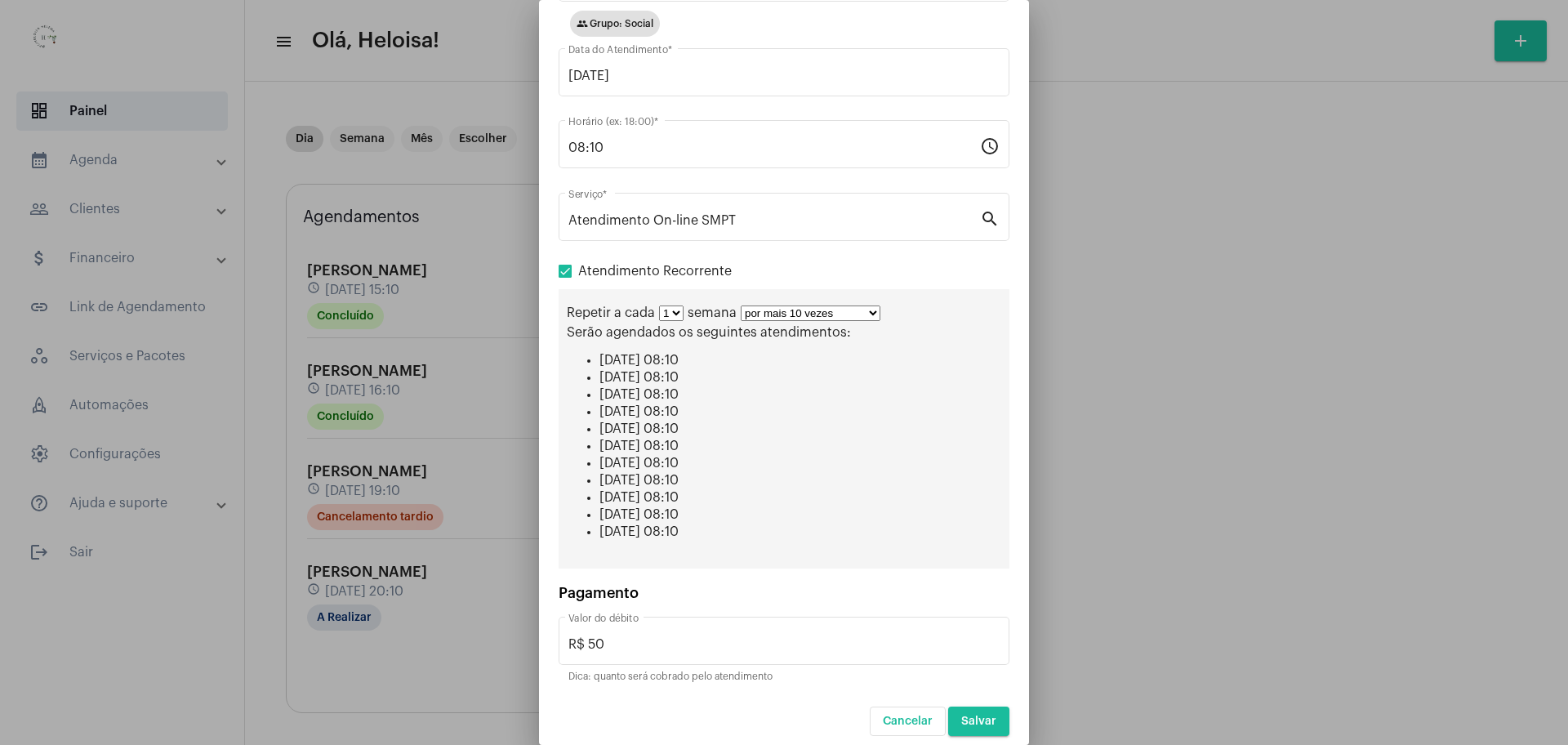
scroll to position [122, 0]
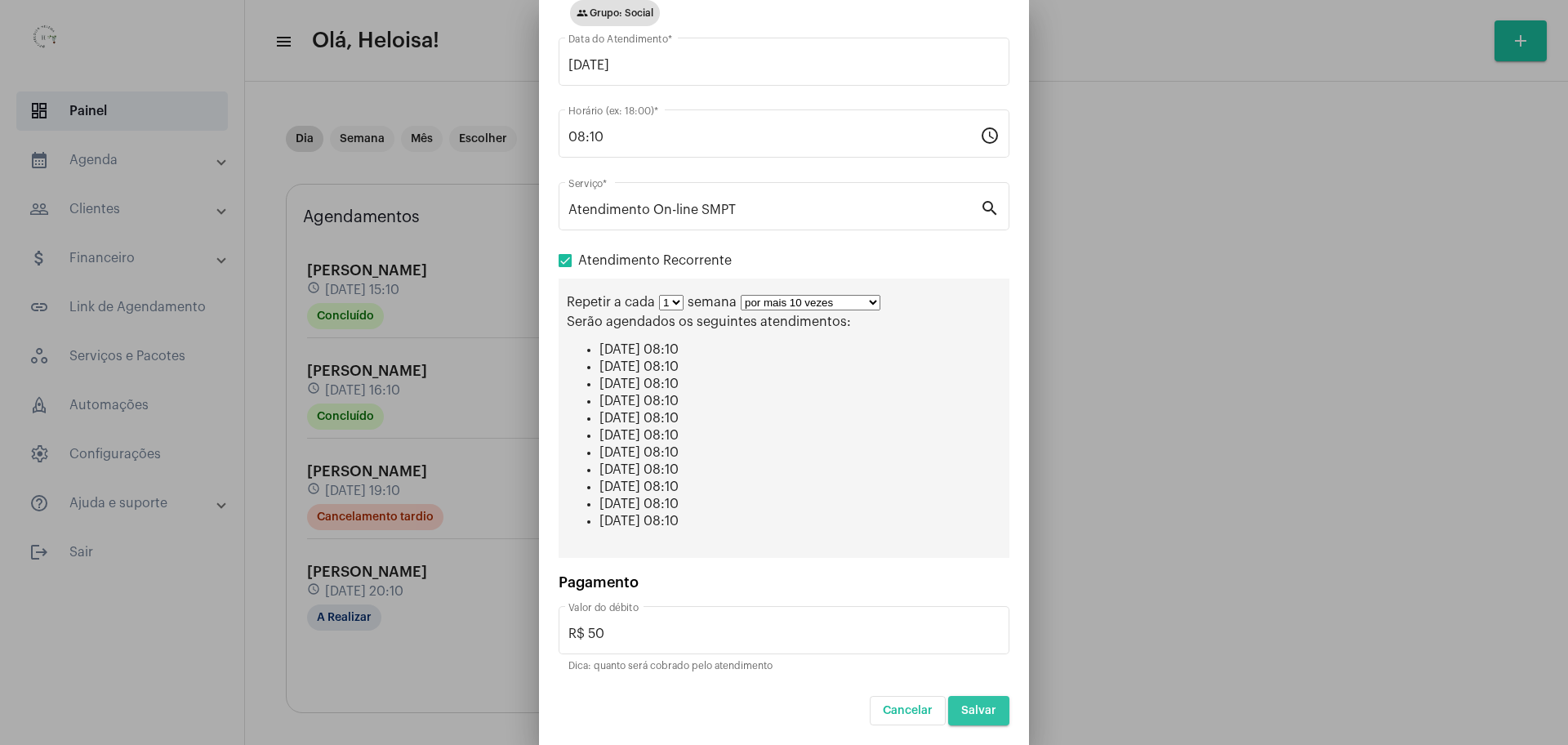
click at [962, 712] on span "Salvar" at bounding box center [978, 711] width 35 height 12
